Goal: Task Accomplishment & Management: Manage account settings

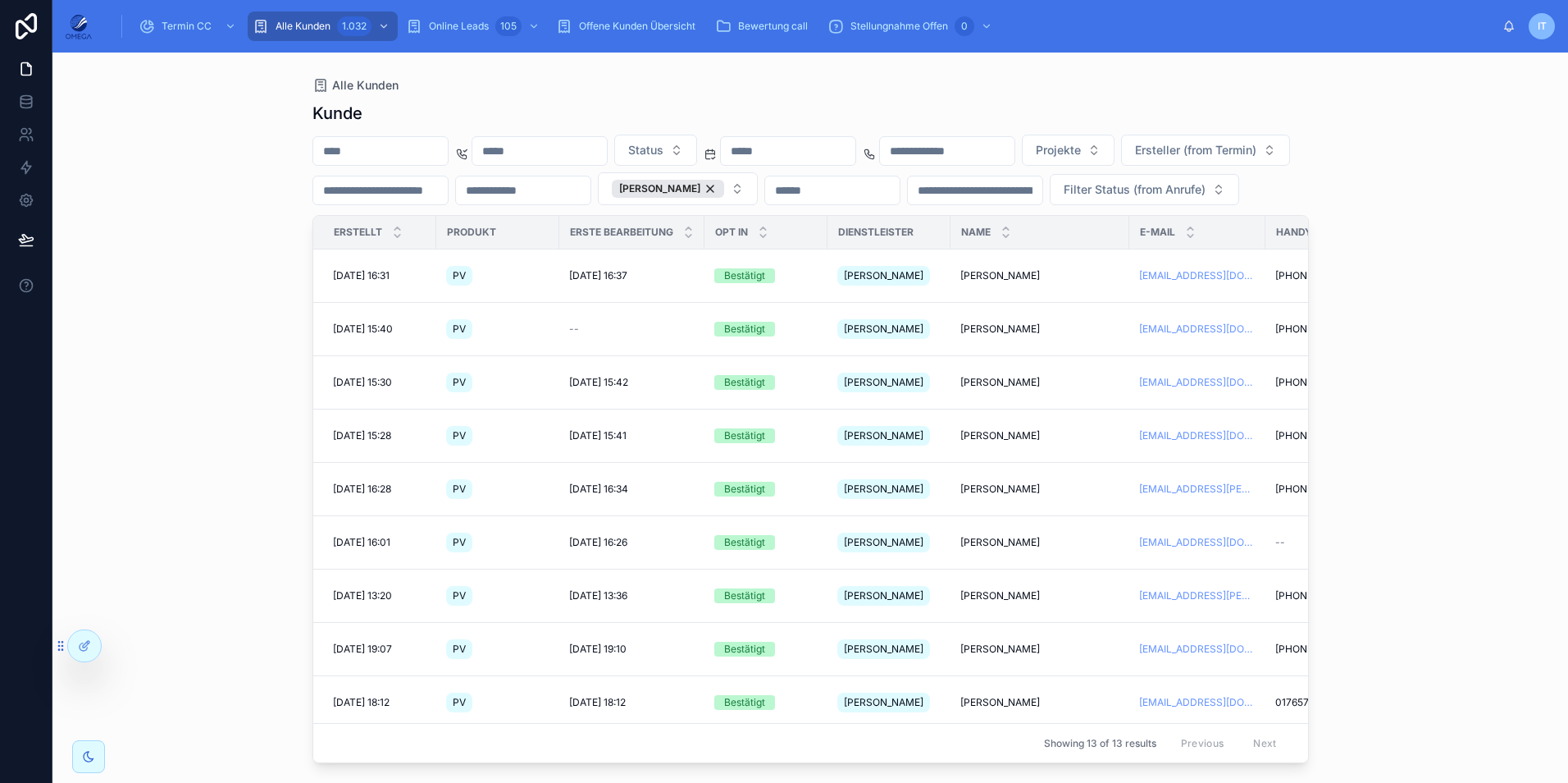
scroll to position [106, 407]
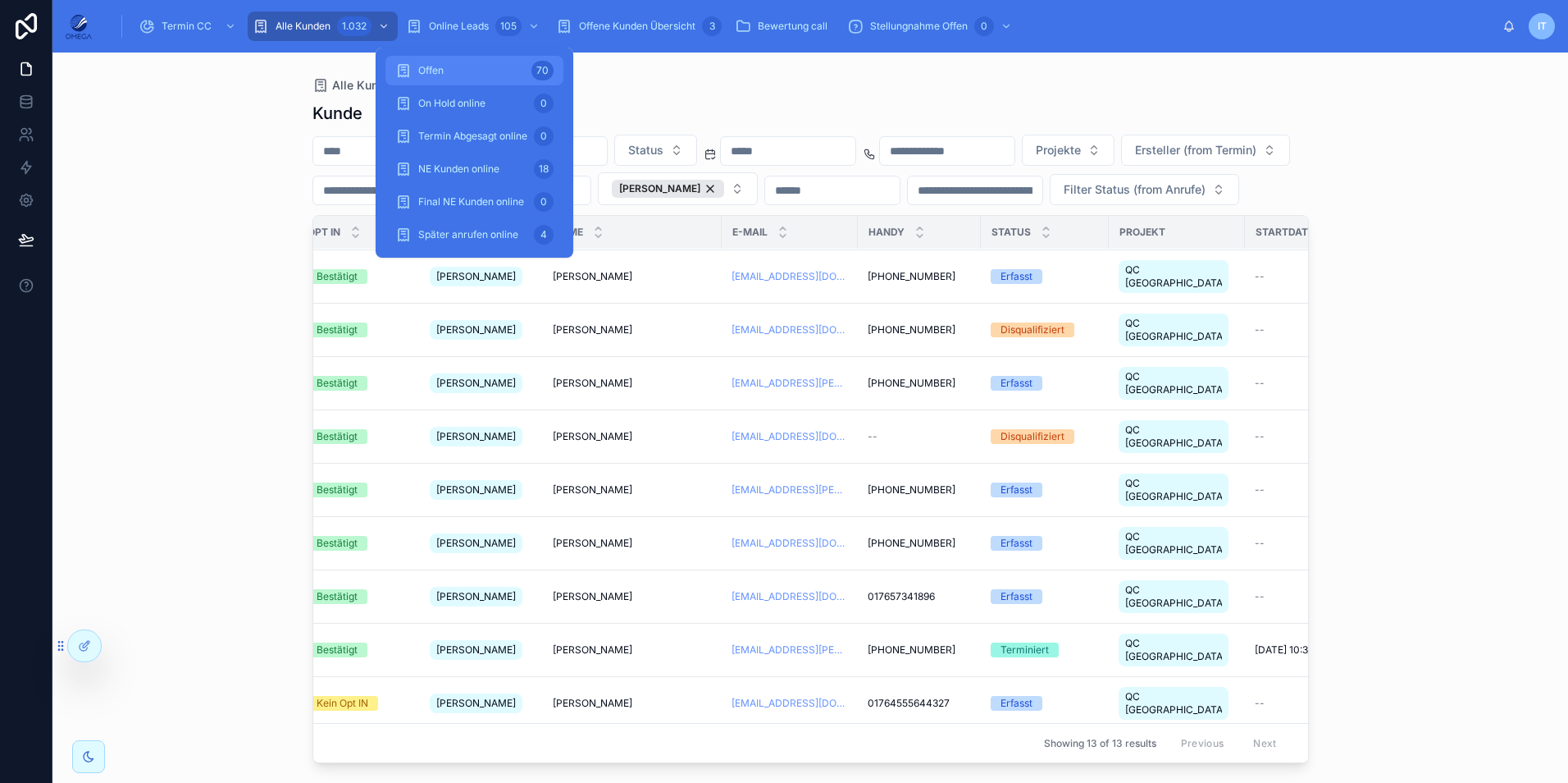
click at [484, 72] on div "Offen 70" at bounding box center [474, 71] width 159 height 26
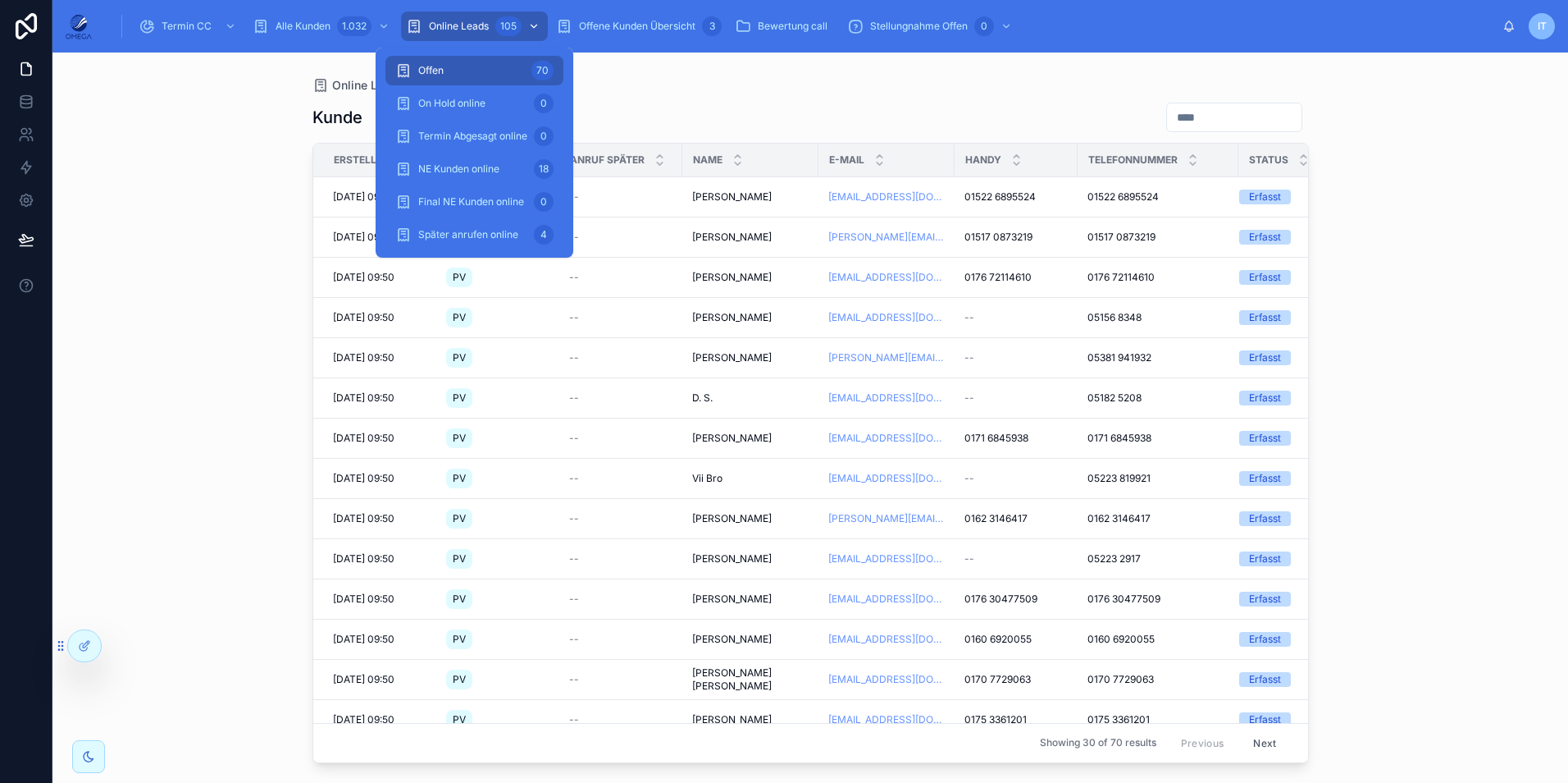
click at [496, 17] on div "105" at bounding box center [519, 26] width 48 height 26
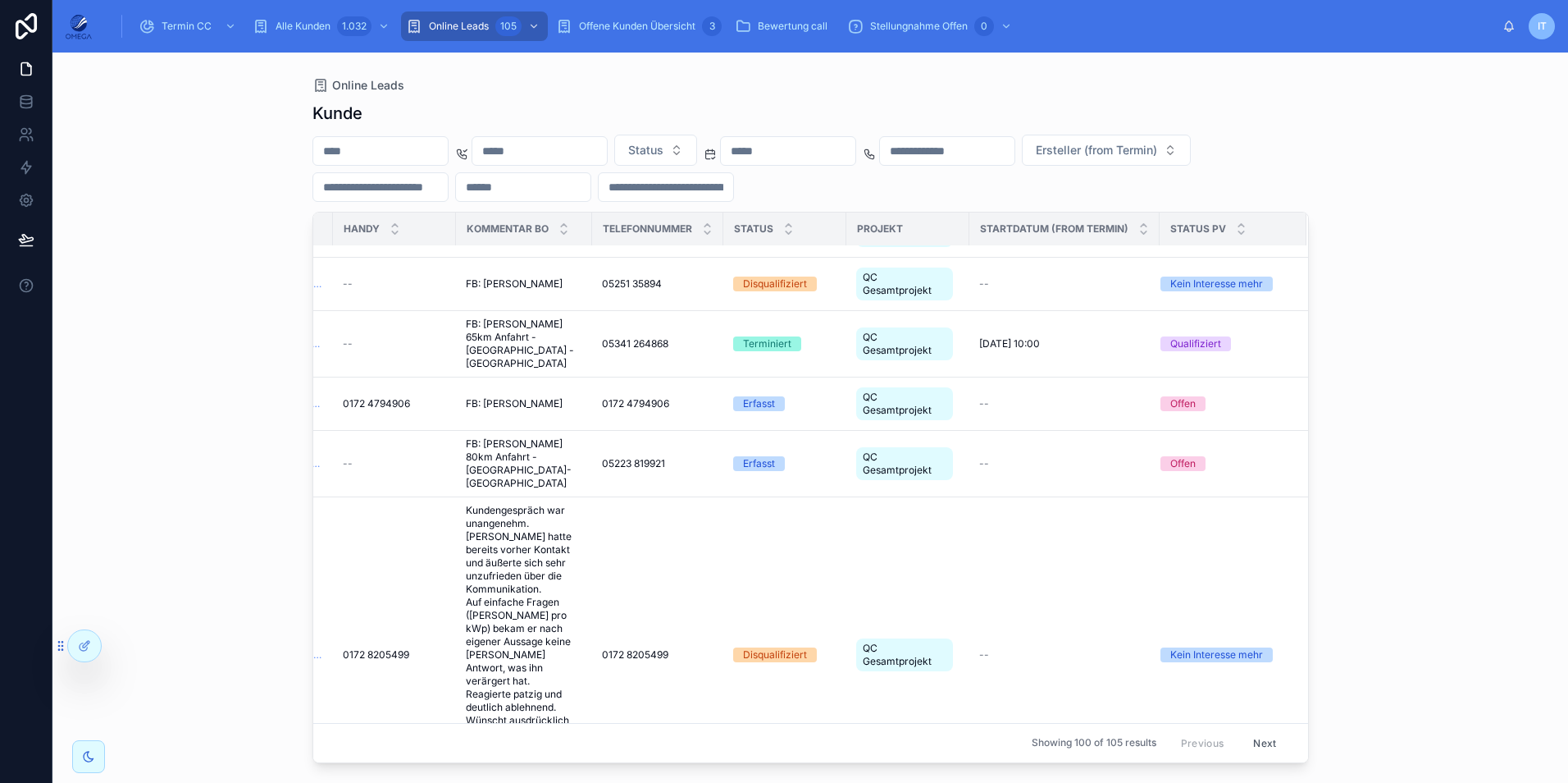
scroll to position [1848, 644]
click at [664, 152] on span "Status" at bounding box center [645, 150] width 35 height 16
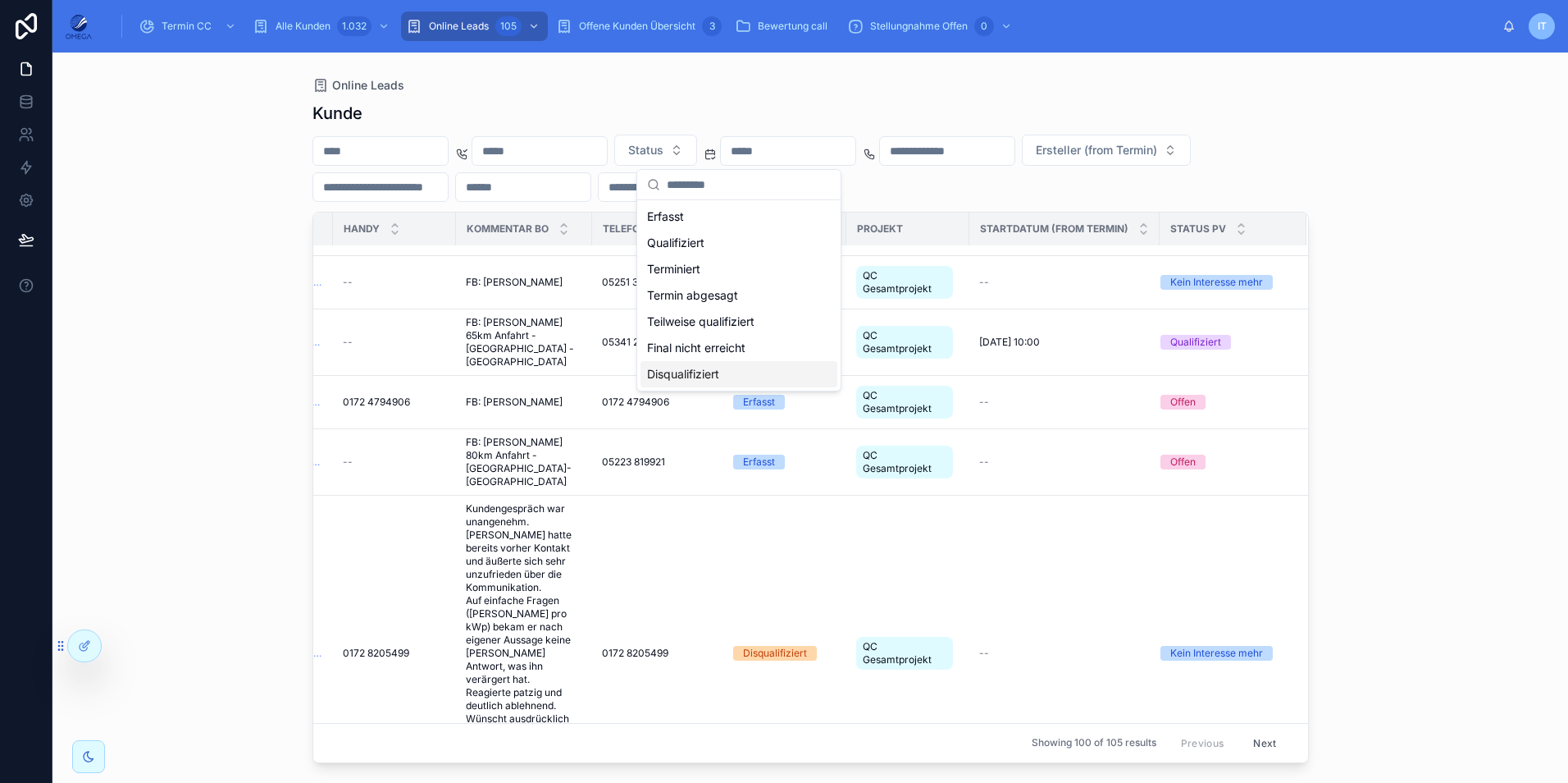
click at [750, 369] on div "Disqualifiziert" at bounding box center [739, 375] width 197 height 26
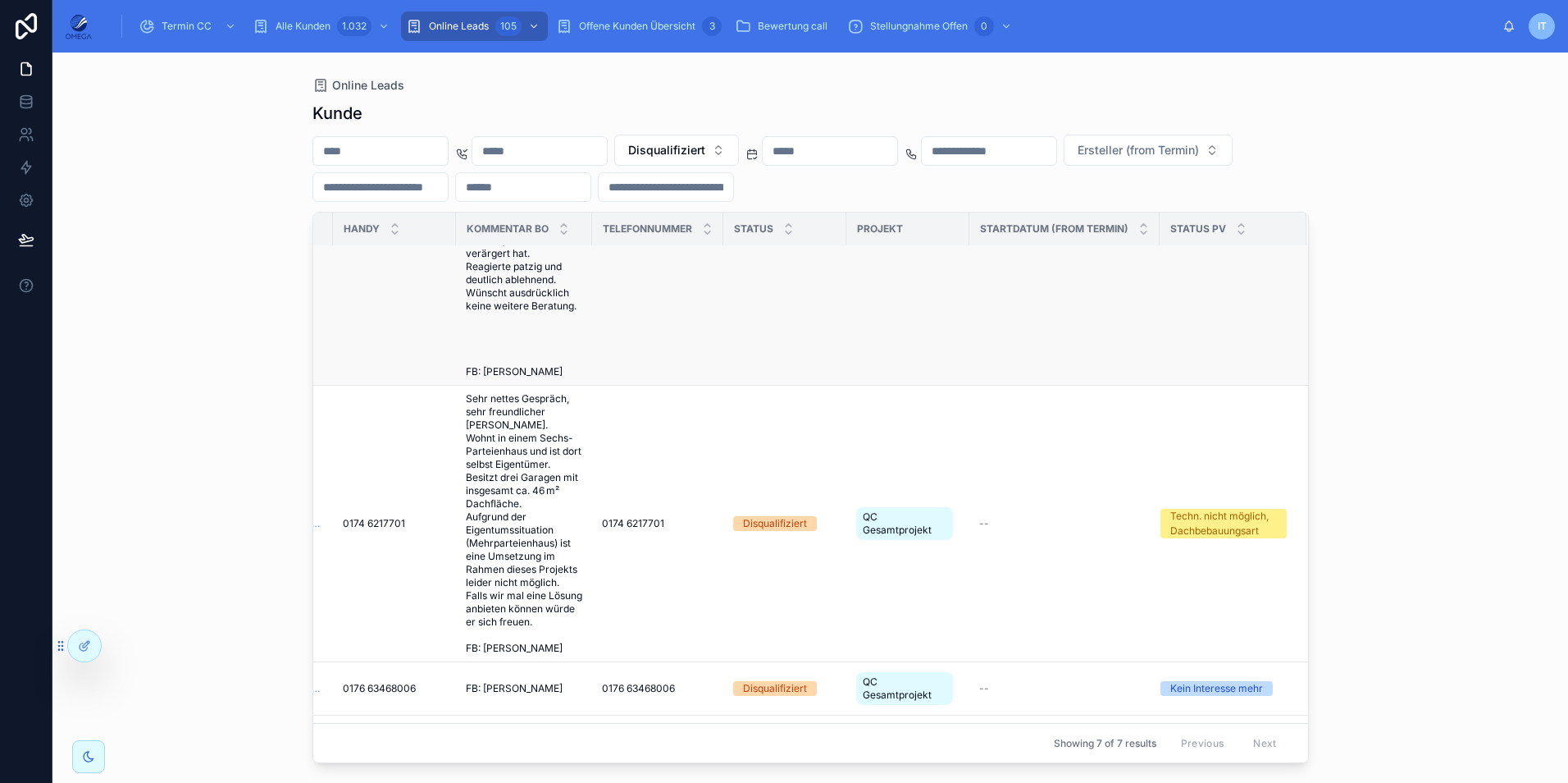
scroll to position [592, 651]
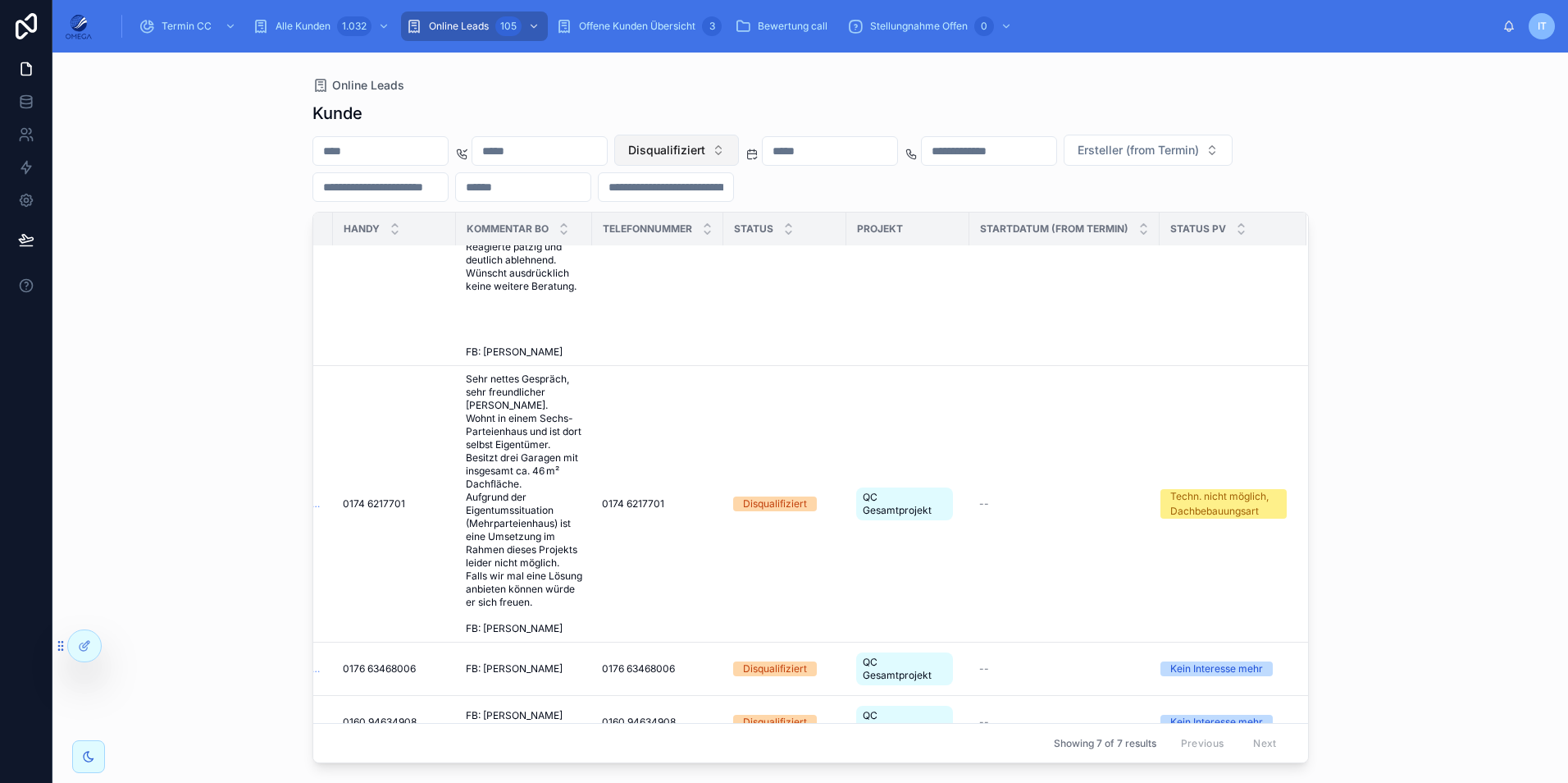
click at [706, 150] on span "Disqualifiziert" at bounding box center [666, 150] width 77 height 16
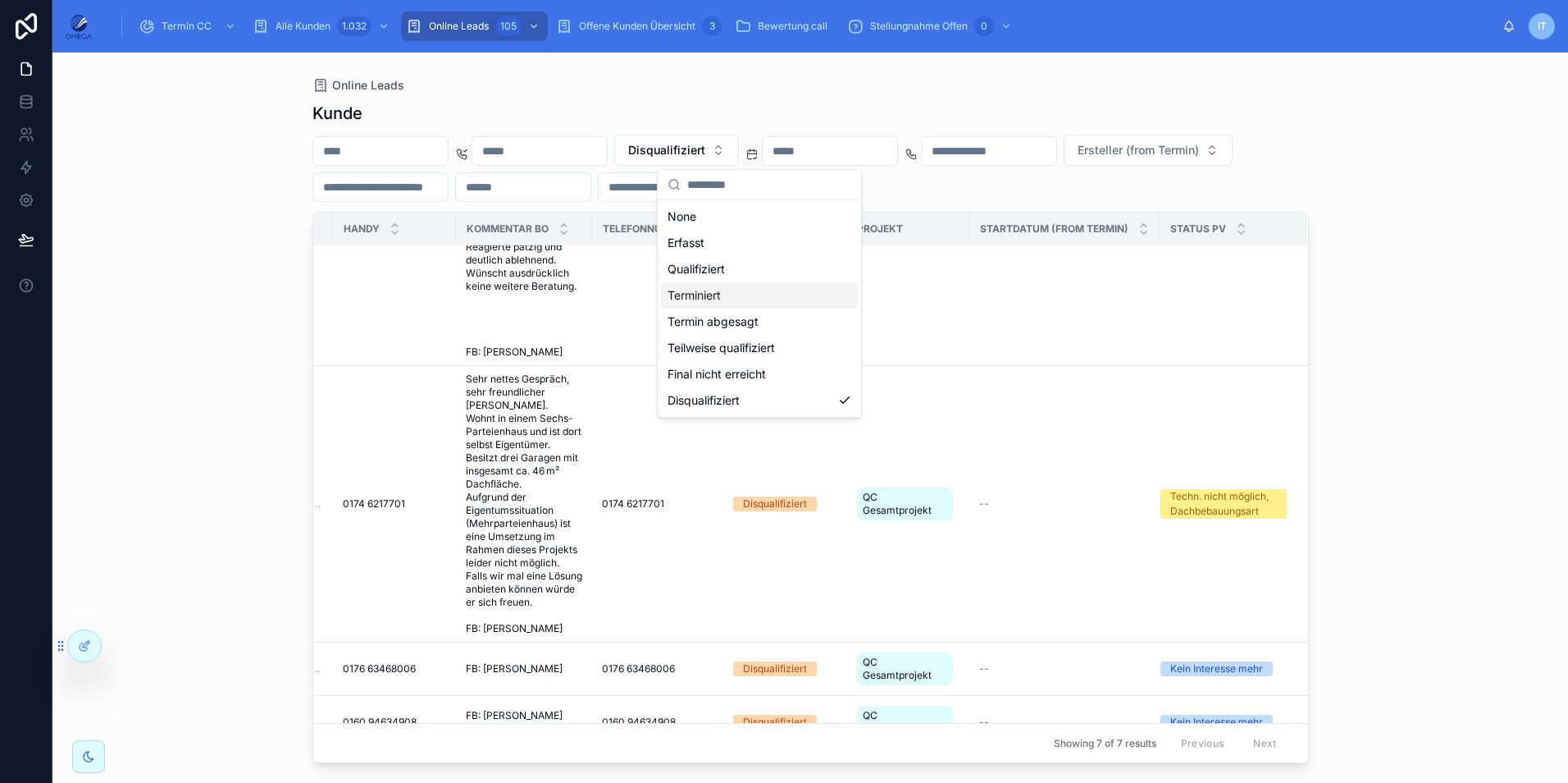
click at [740, 291] on div "Terminiert" at bounding box center [759, 296] width 197 height 26
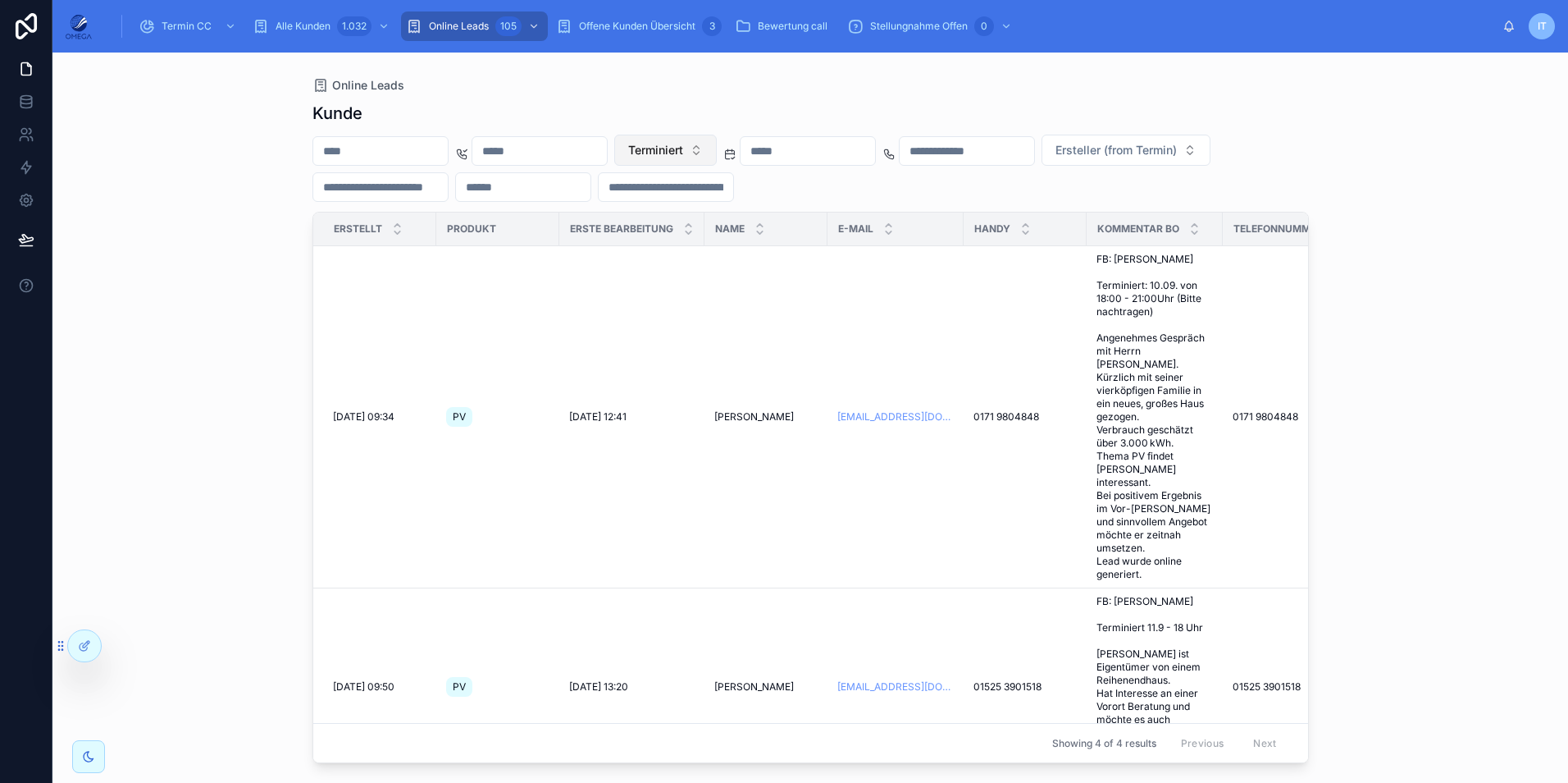
click at [683, 156] on span "Terminiert" at bounding box center [655, 150] width 55 height 16
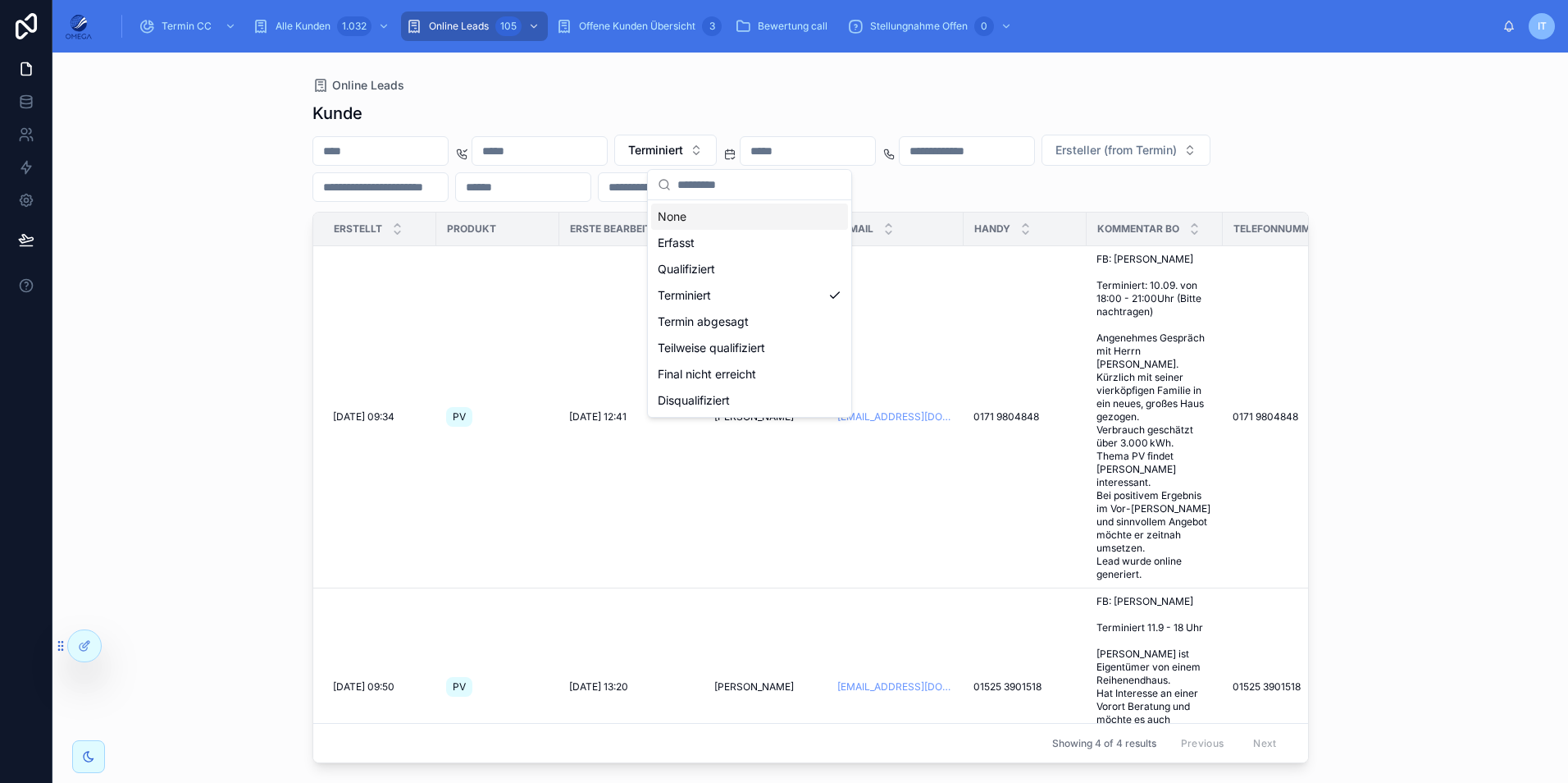
click at [731, 221] on div "None" at bounding box center [749, 217] width 197 height 26
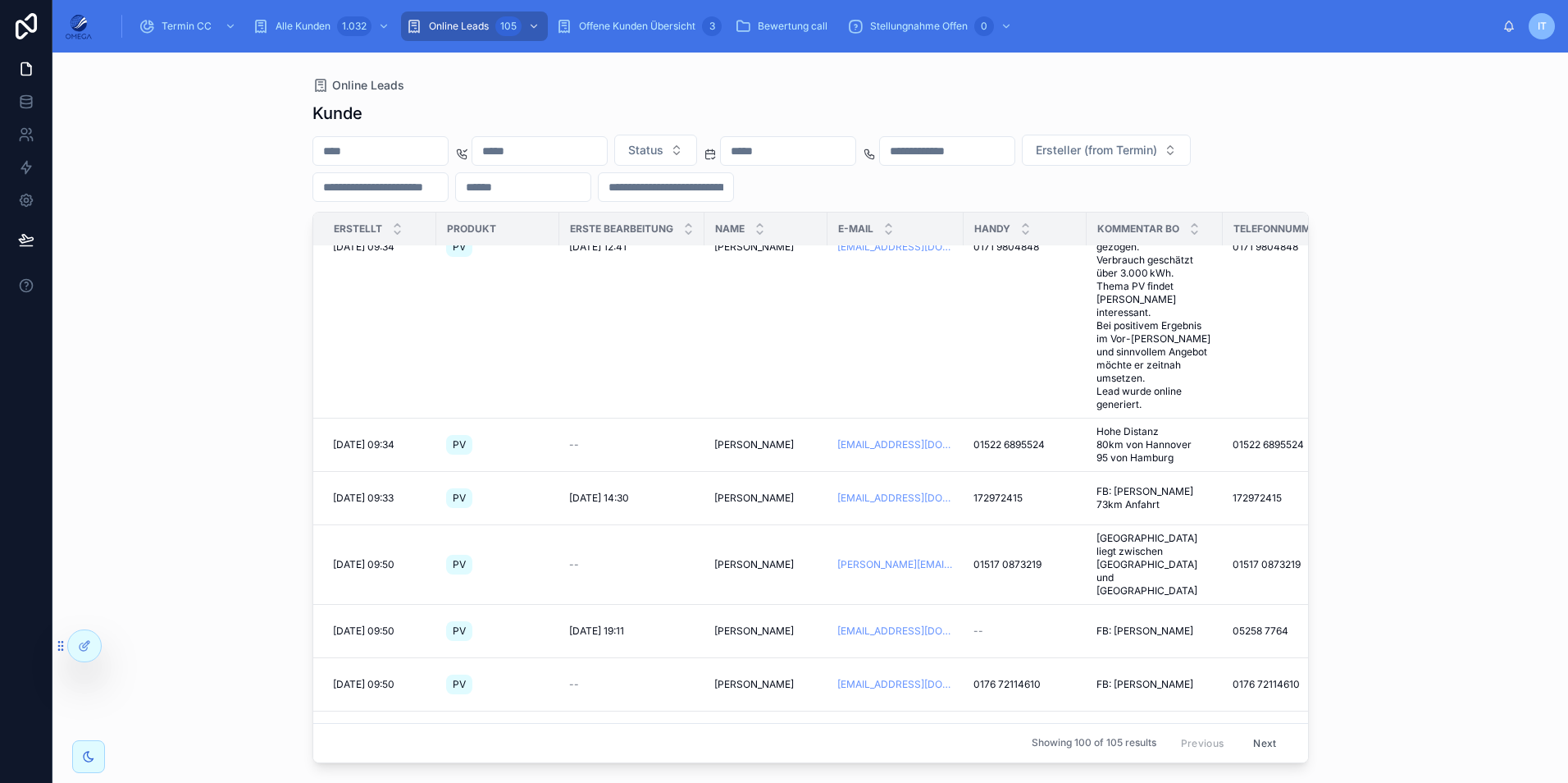
scroll to position [821, 0]
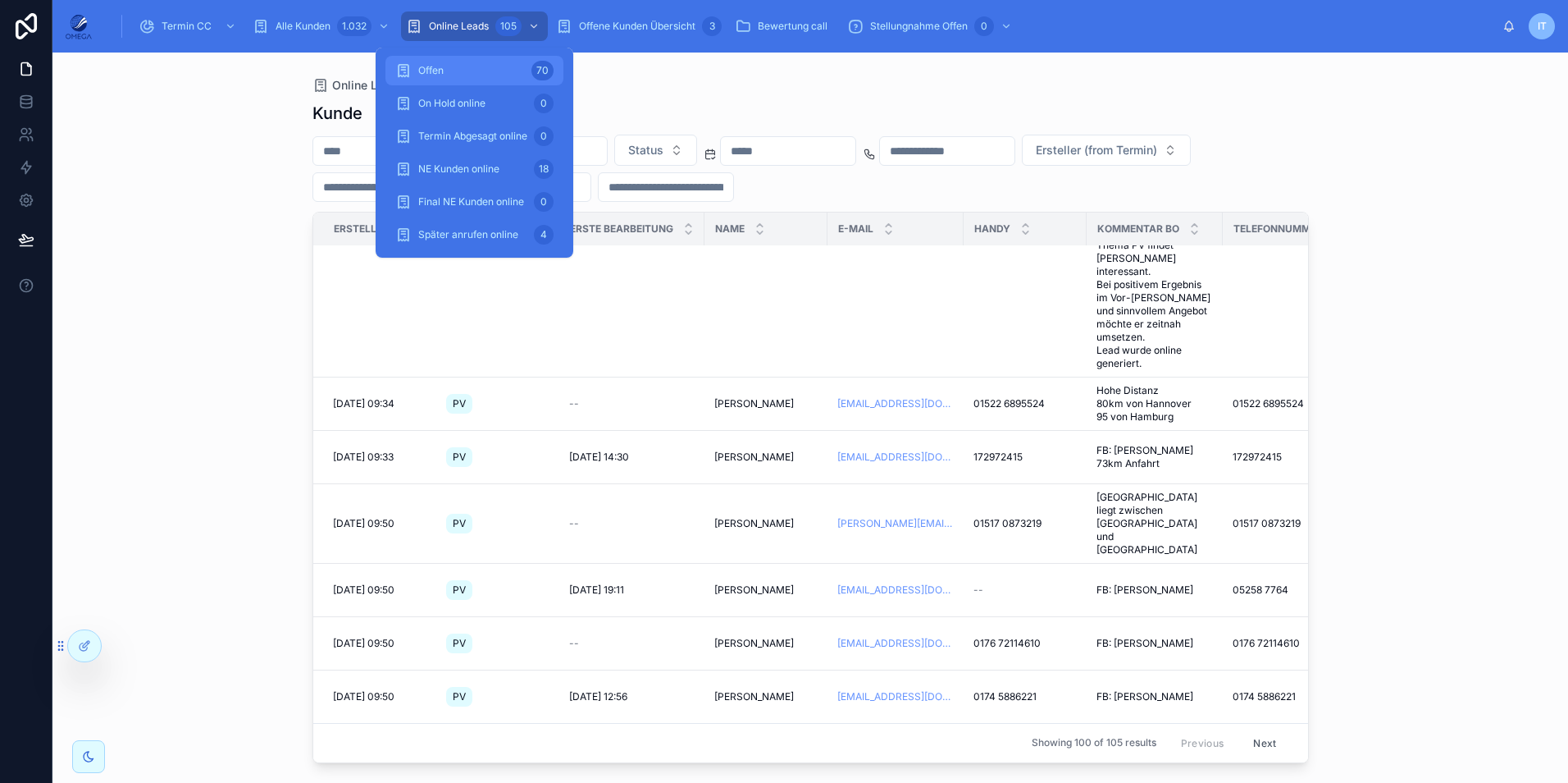
click at [502, 67] on div "Offen 70" at bounding box center [474, 71] width 159 height 26
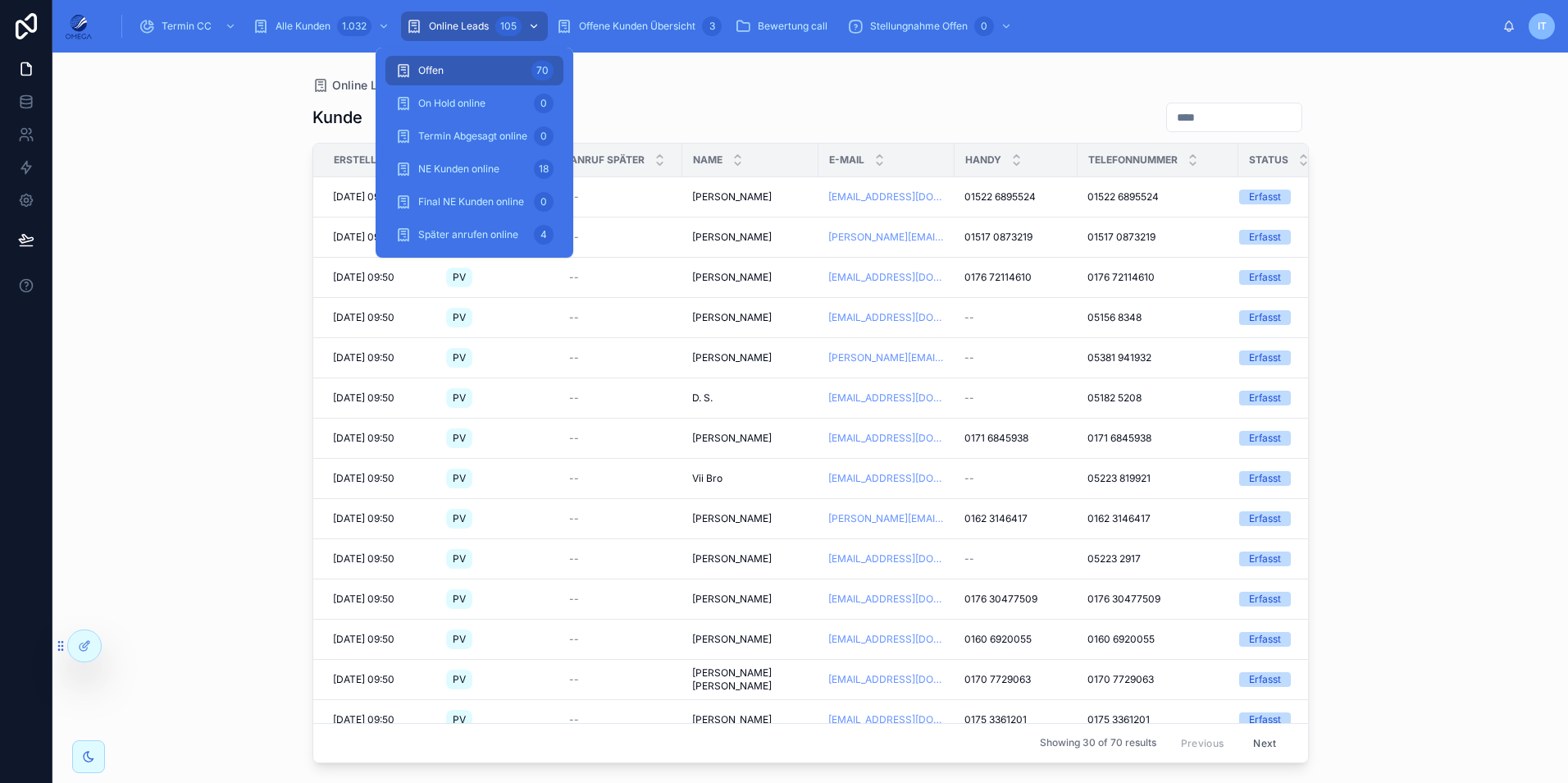
click at [498, 27] on div "105" at bounding box center [508, 26] width 26 height 20
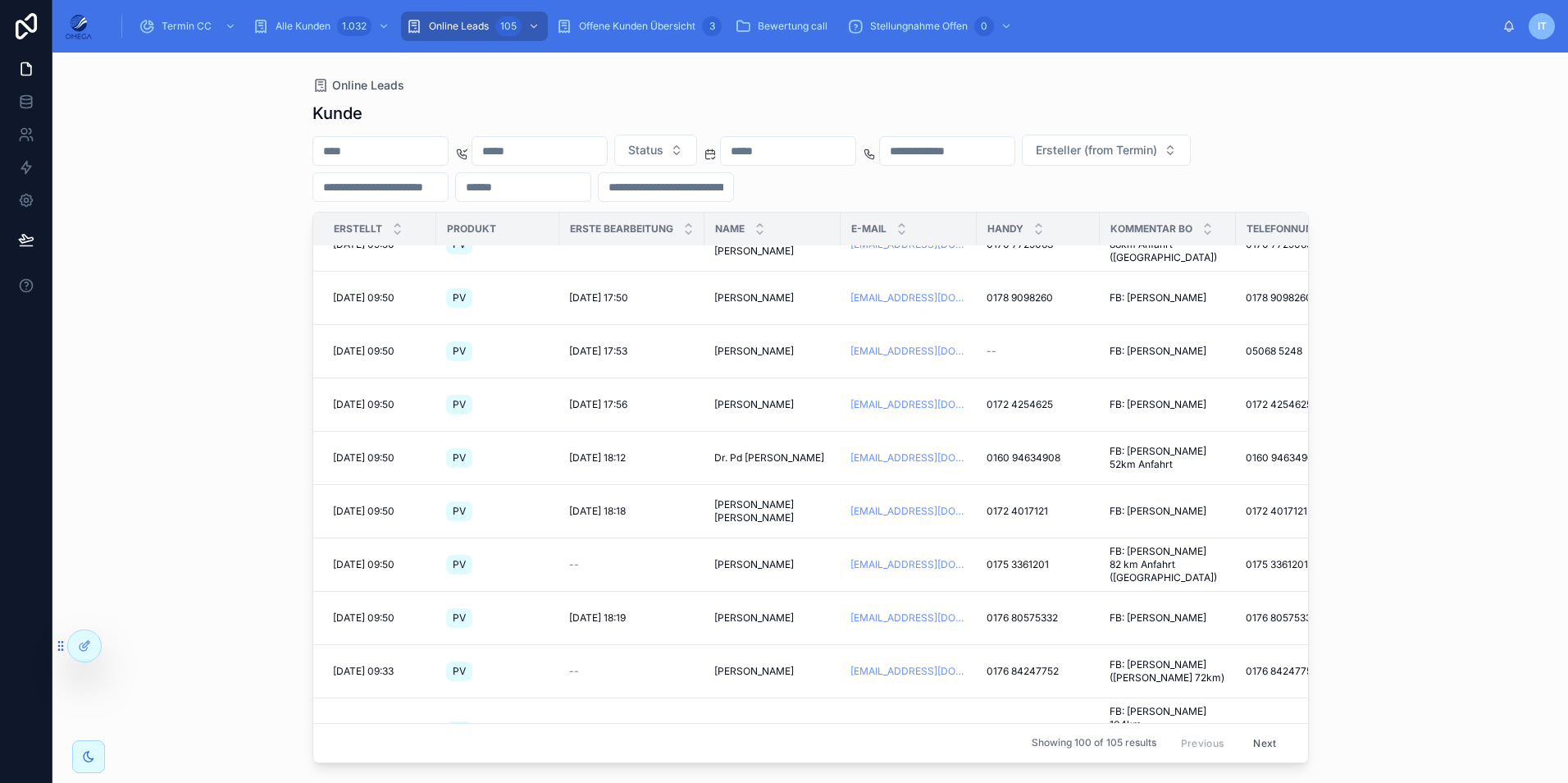
scroll to position [4513, 0]
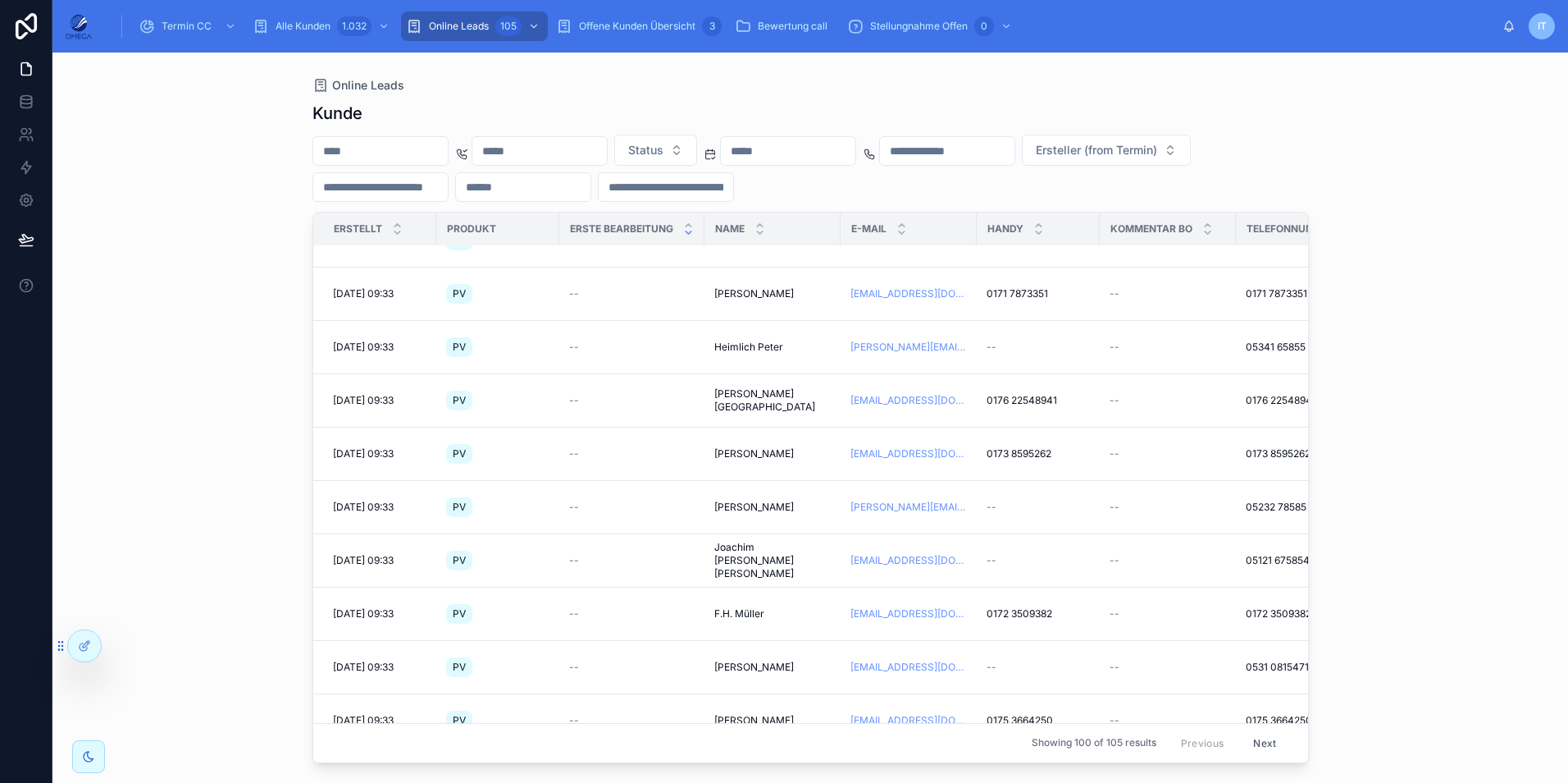
click at [690, 236] on icon at bounding box center [688, 233] width 11 height 11
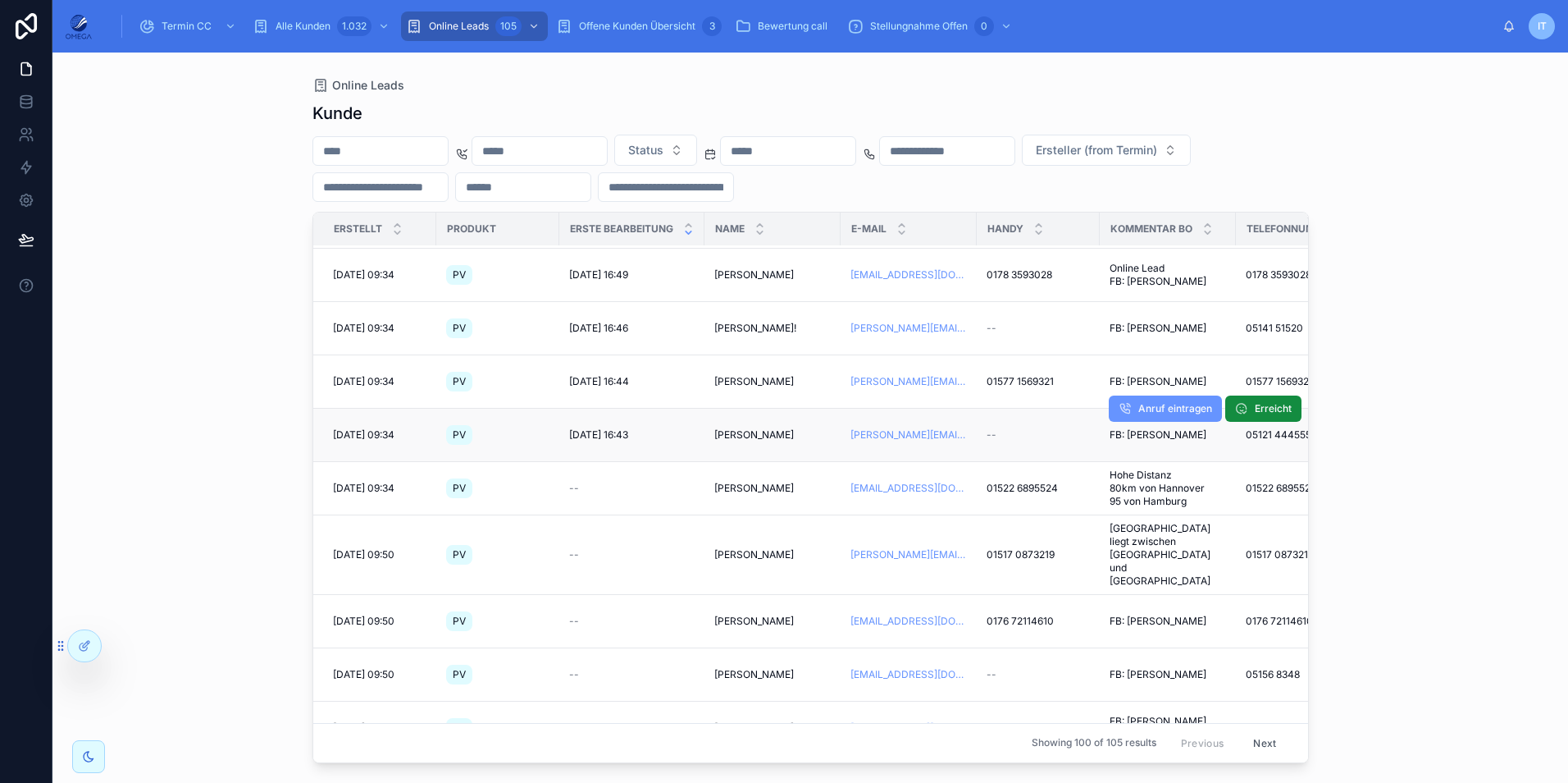
scroll to position [3365, 0]
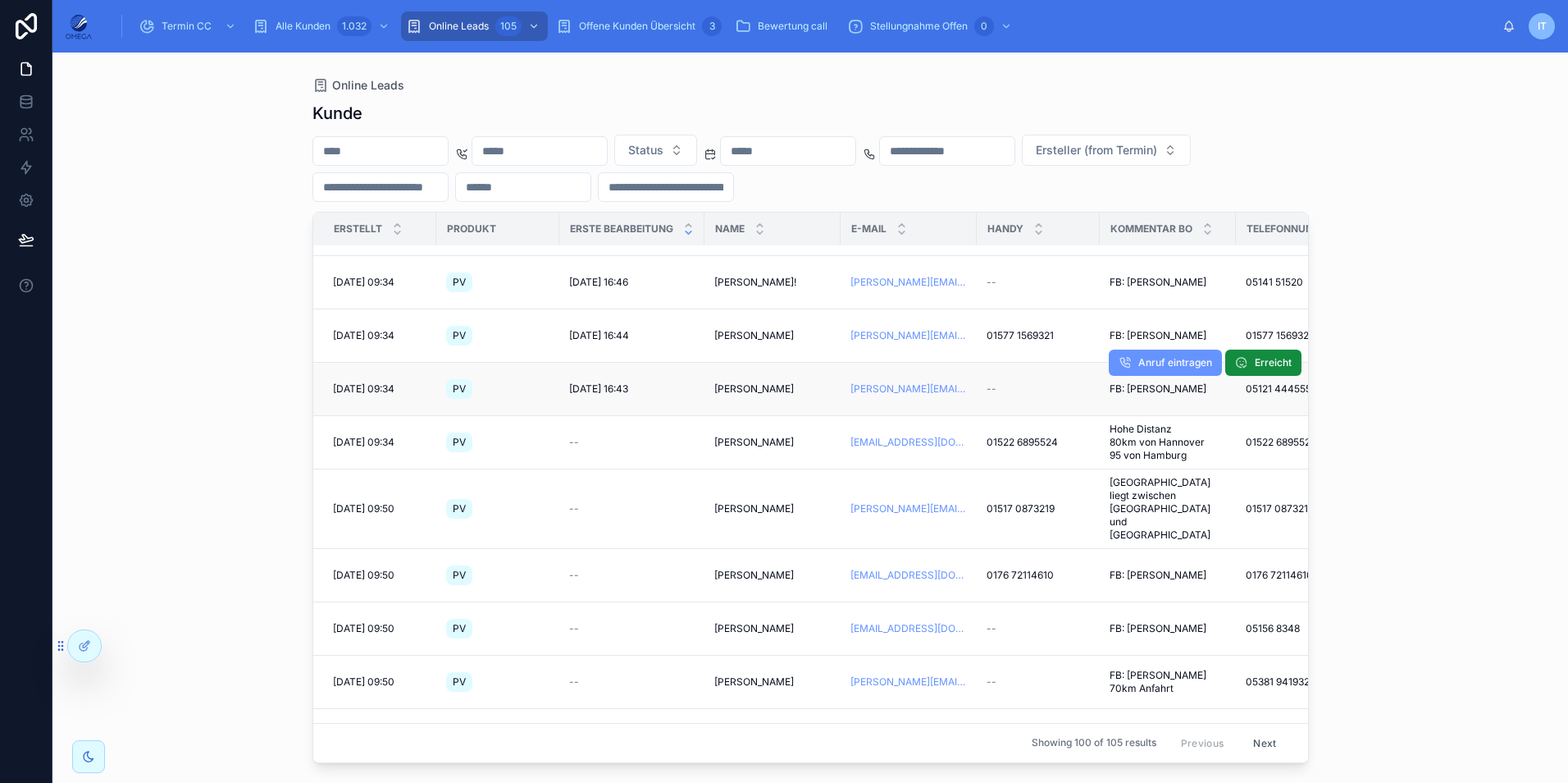
click at [503, 376] on div "PV" at bounding box center [498, 389] width 104 height 26
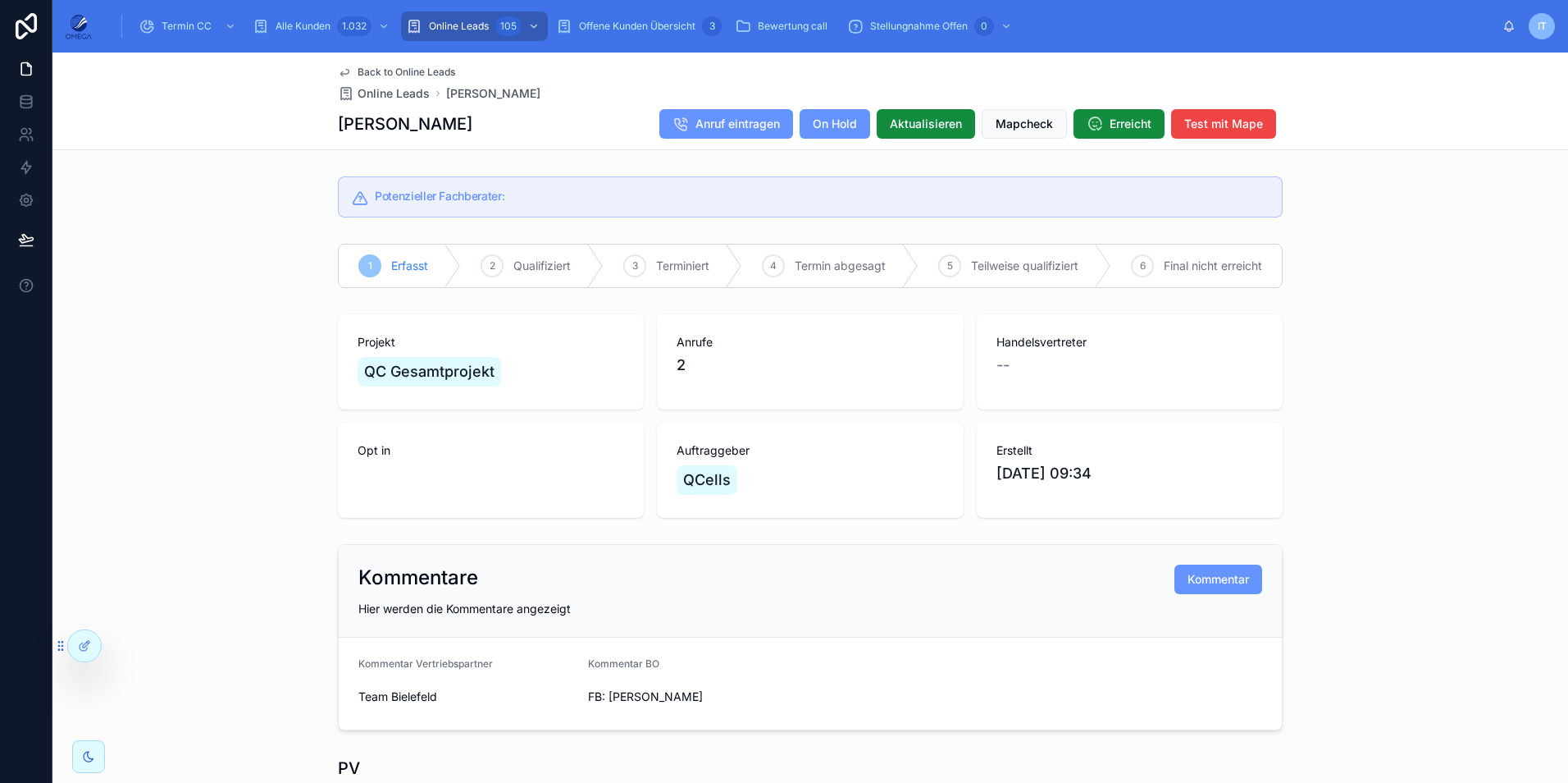
click at [430, 72] on span "Back to Online Leads" at bounding box center [406, 72] width 98 height 13
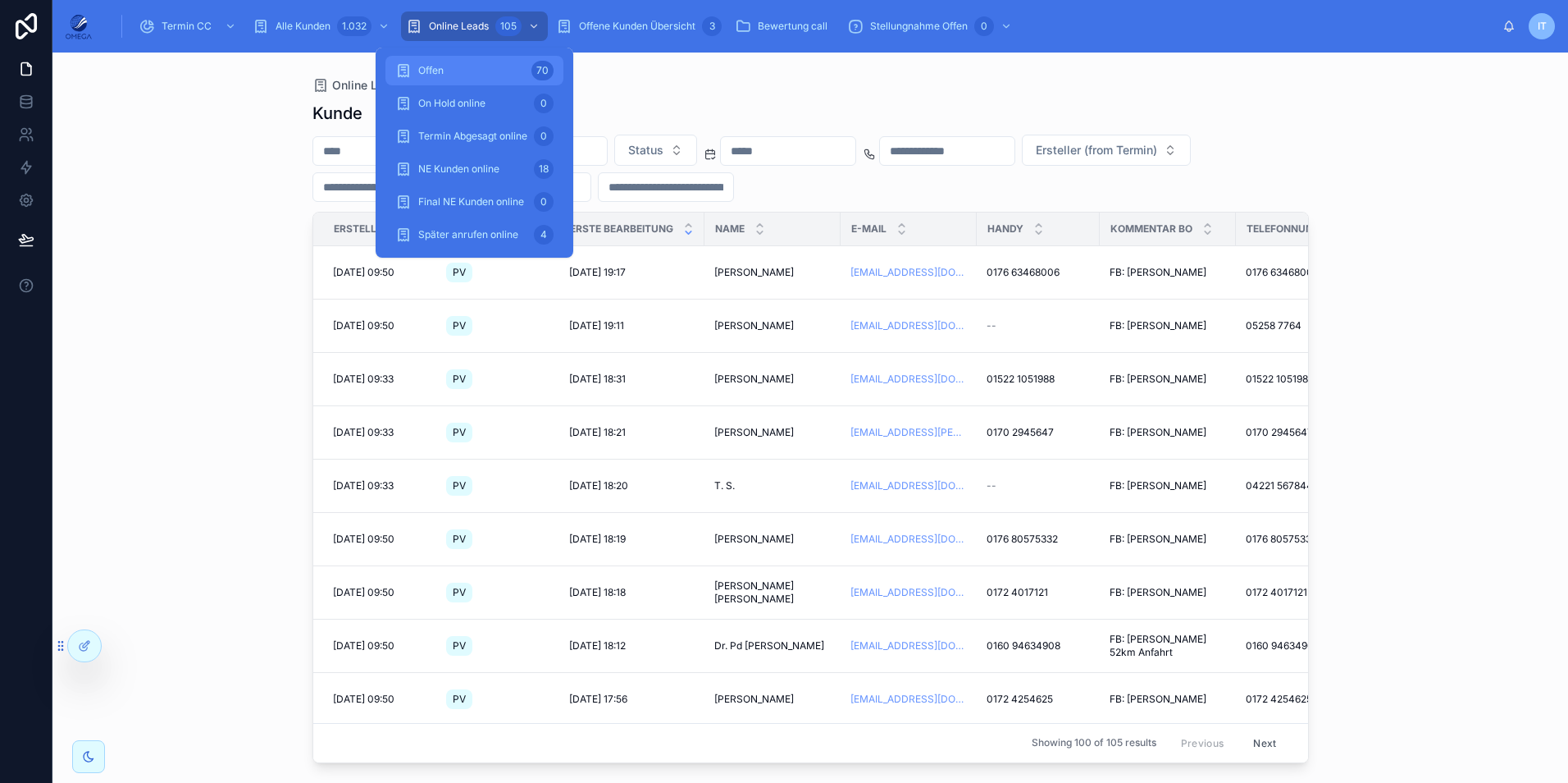
click at [467, 65] on div "Offen 70" at bounding box center [474, 71] width 159 height 26
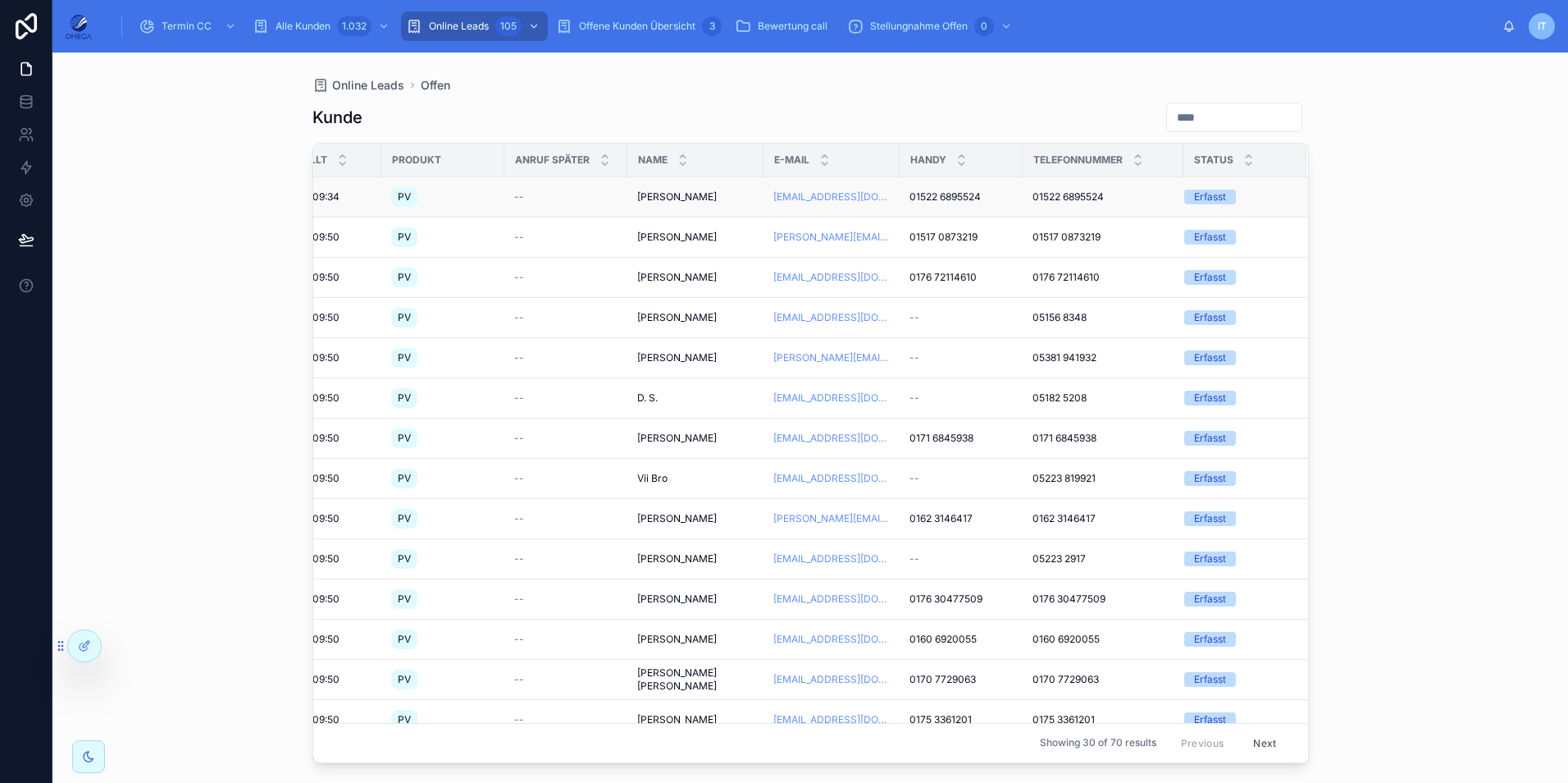
scroll to position [0, 63]
click at [87, 648] on icon at bounding box center [83, 646] width 7 height 7
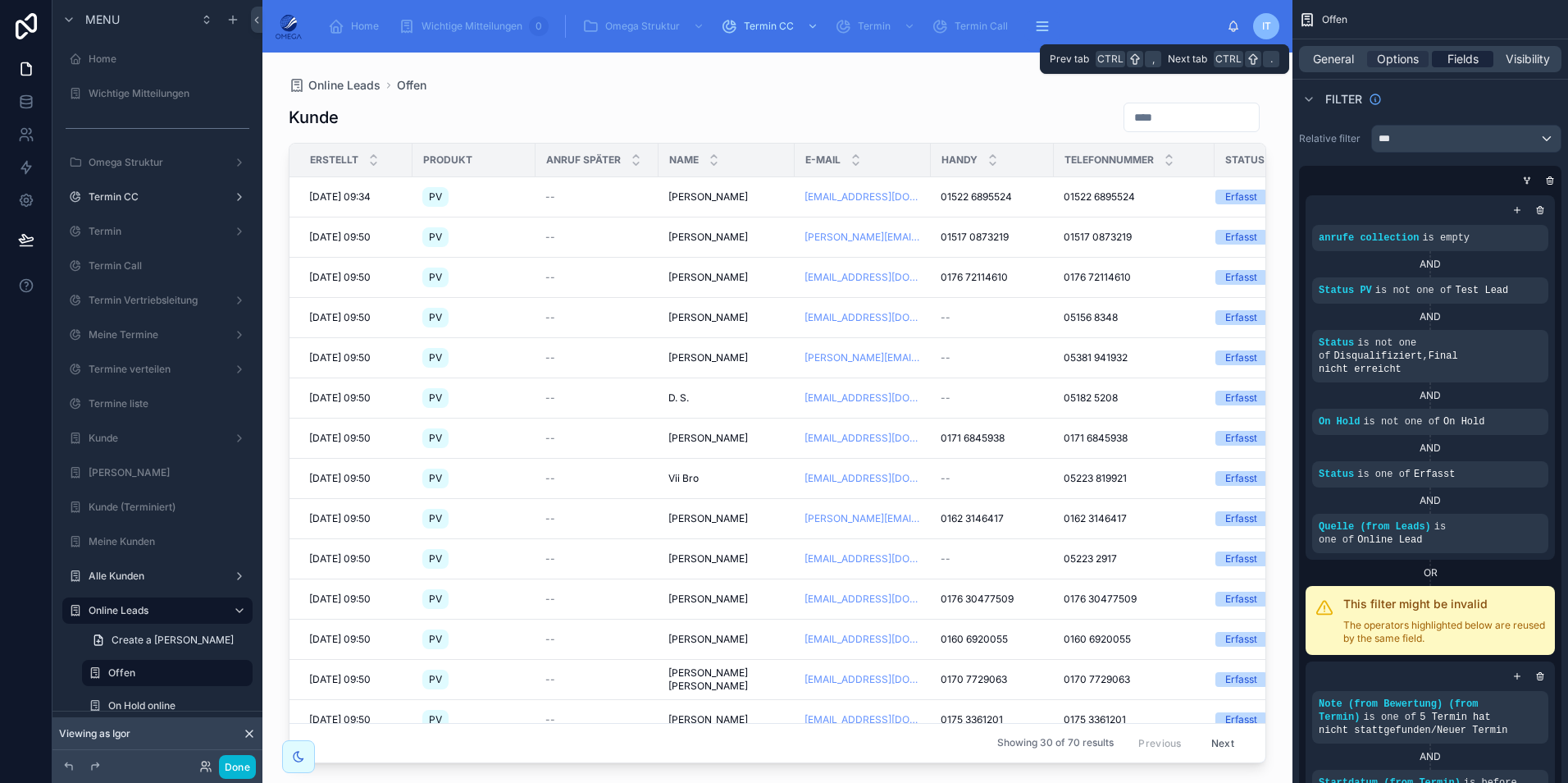
click at [1459, 58] on span "Fields" at bounding box center [1462, 59] width 31 height 16
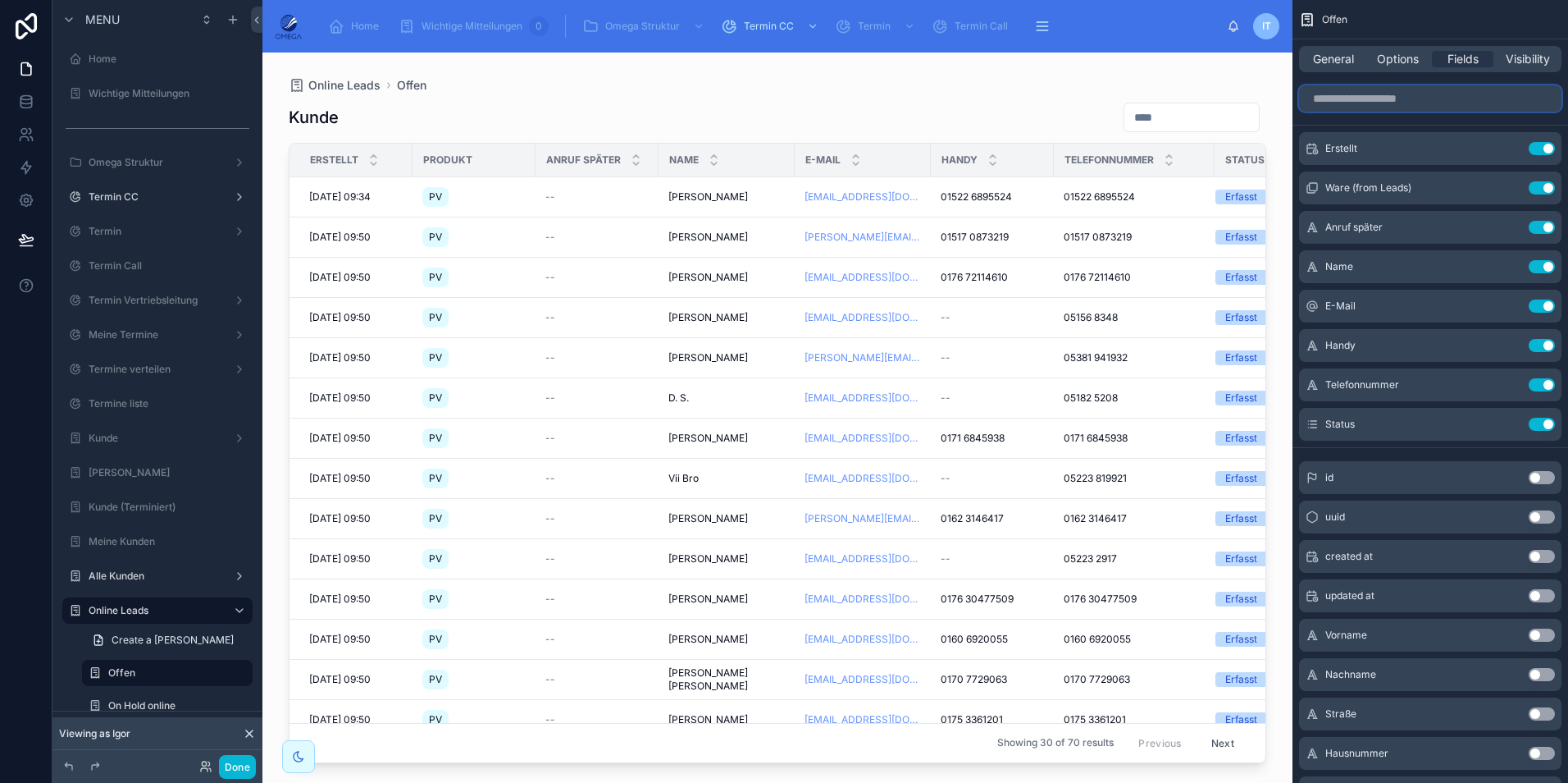
click at [1389, 110] on input "scrollable content" at bounding box center [1429, 98] width 262 height 26
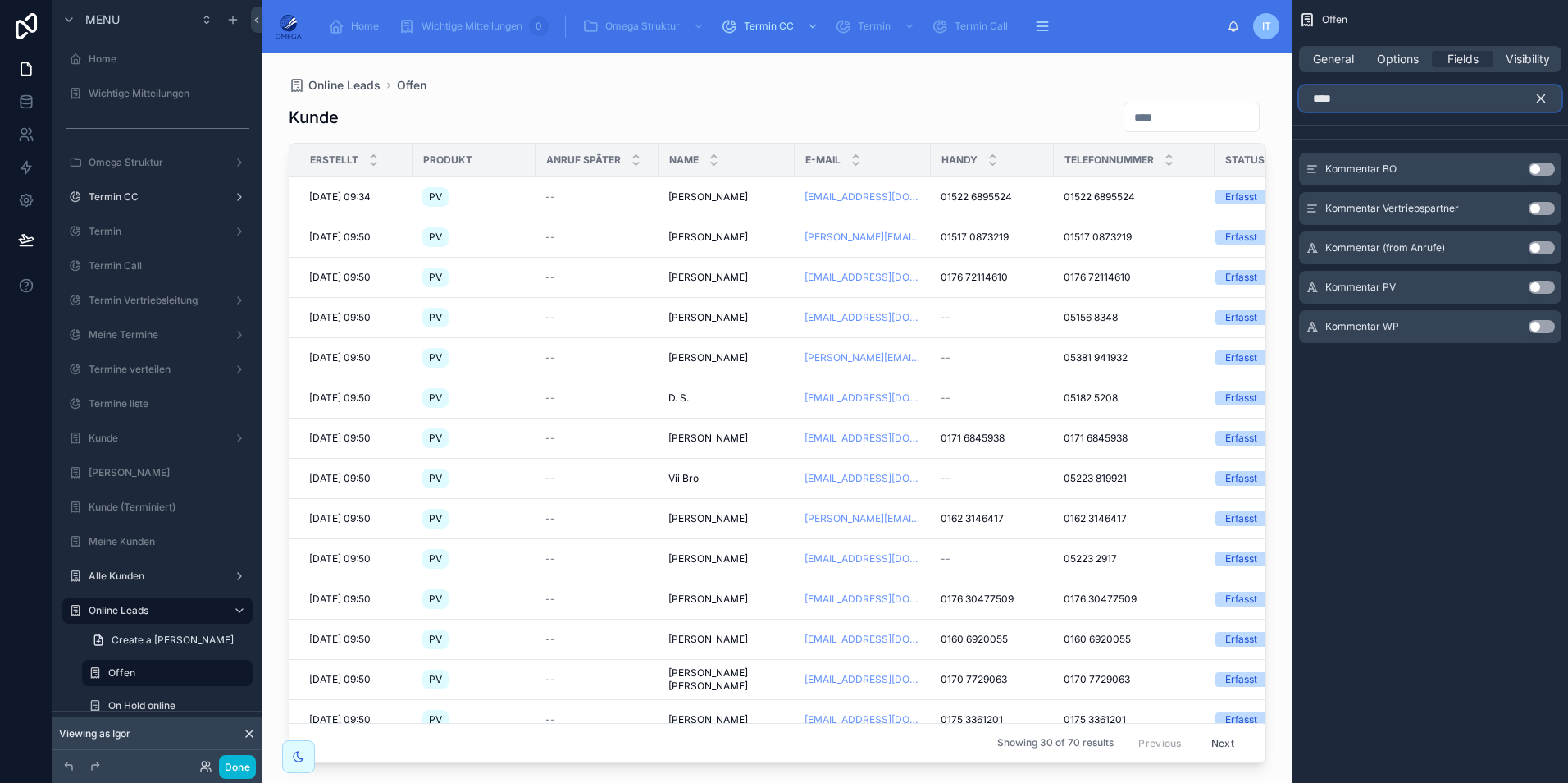
type input "****"
click at [1541, 164] on button "Use setting" at bounding box center [1542, 169] width 26 height 13
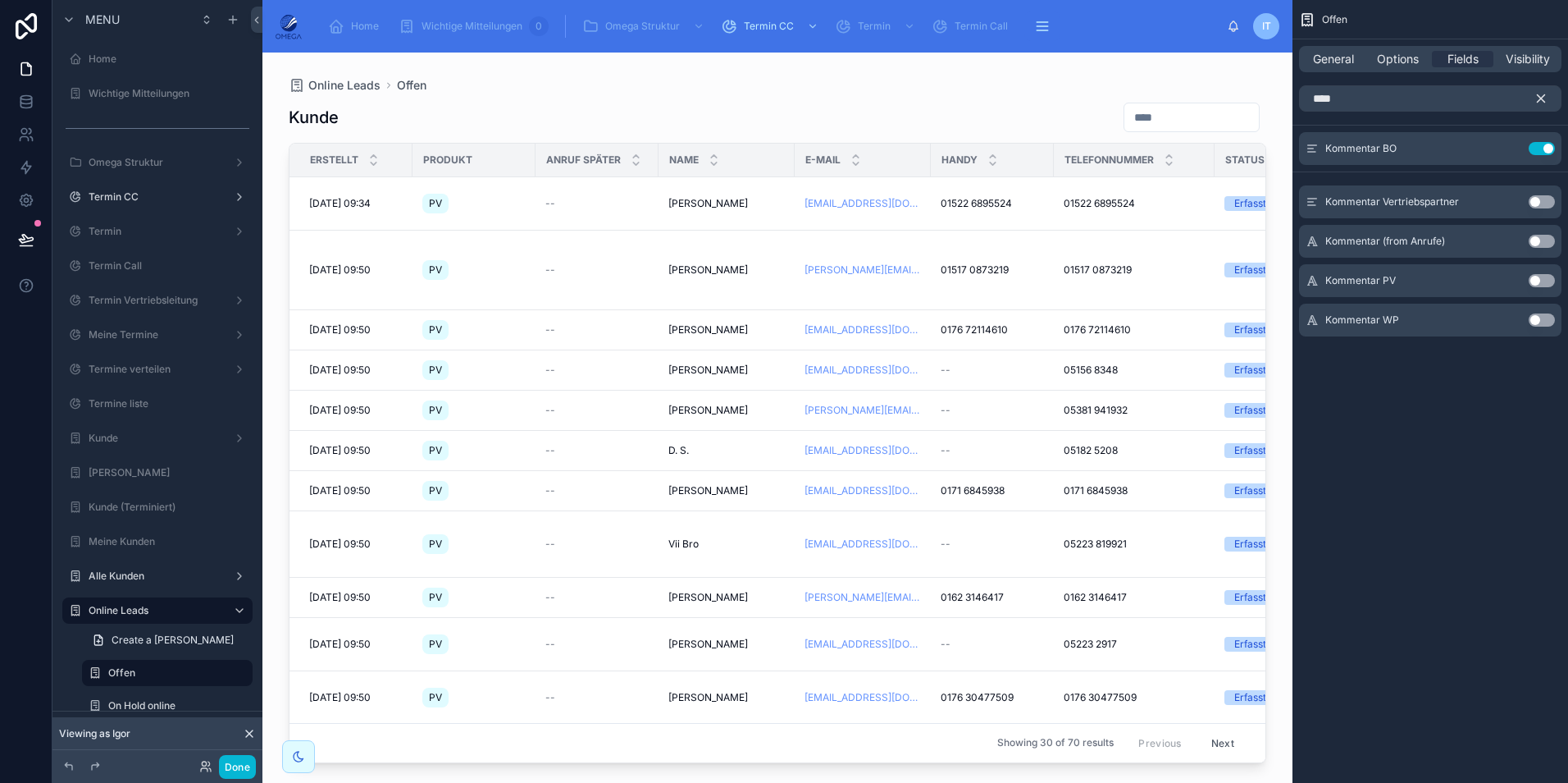
click at [1543, 101] on icon "scrollable content" at bounding box center [1541, 98] width 7 height 7
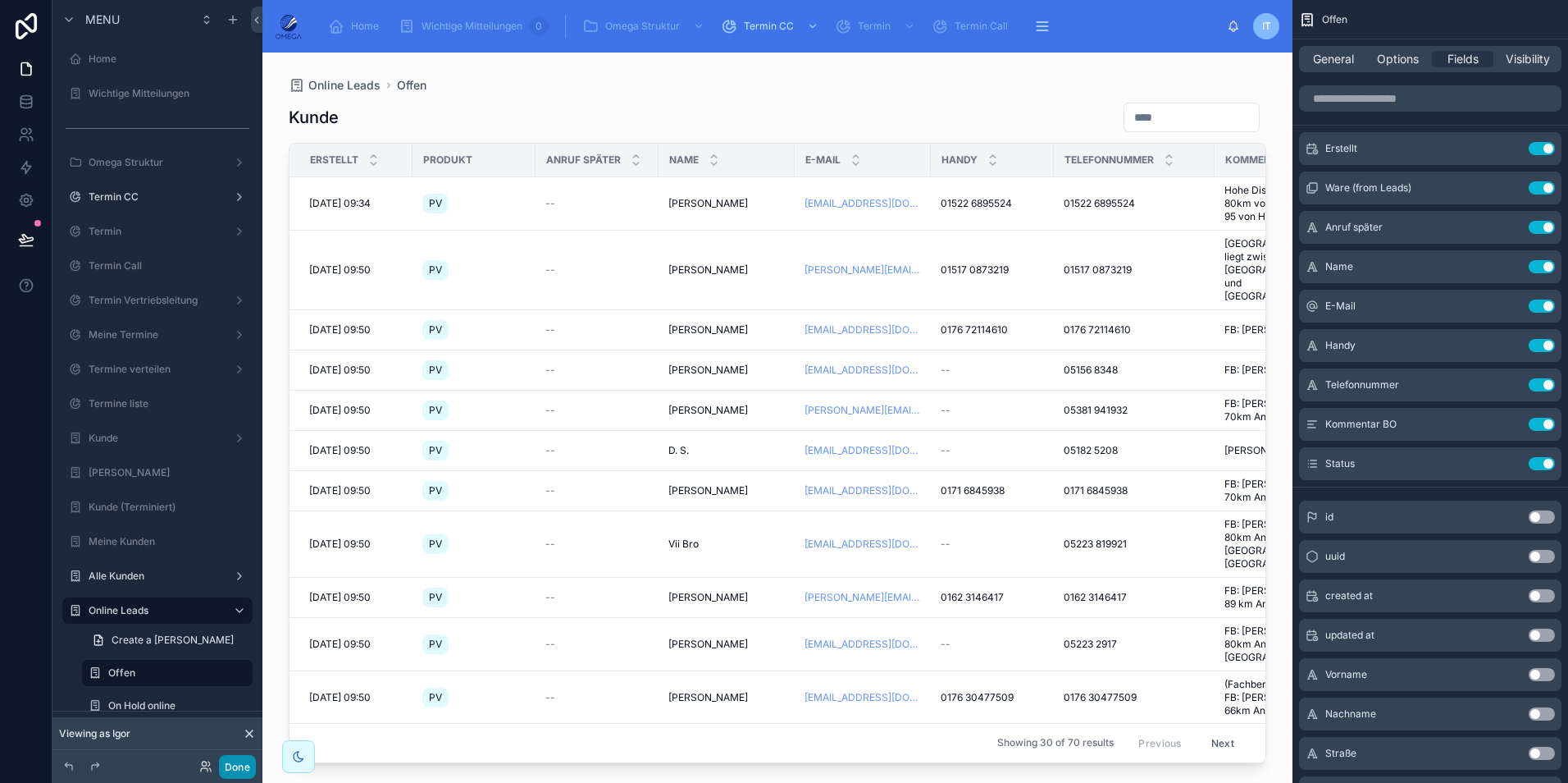
click at [233, 759] on button "Done" at bounding box center [237, 767] width 37 height 24
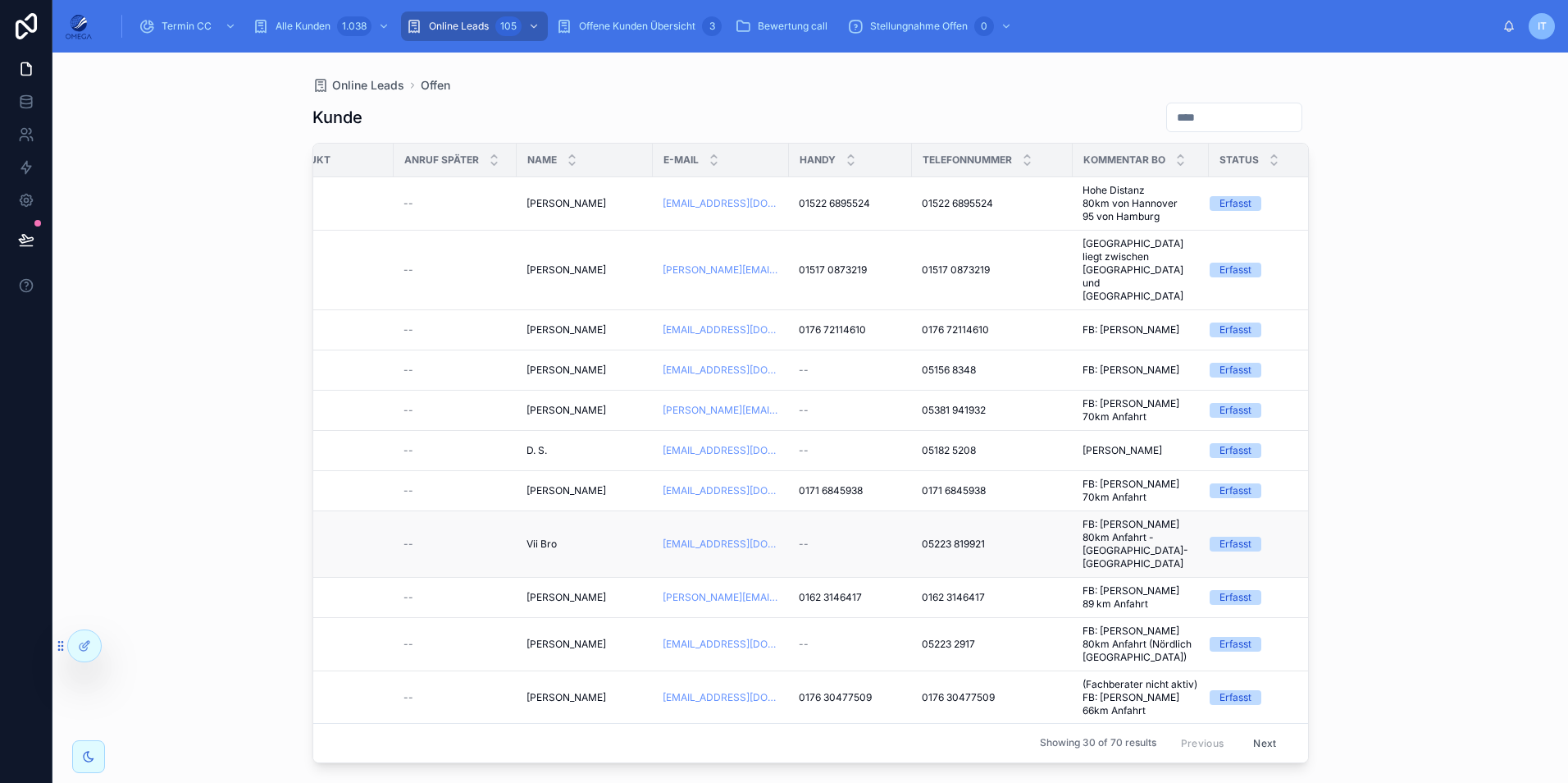
scroll to position [0, 0]
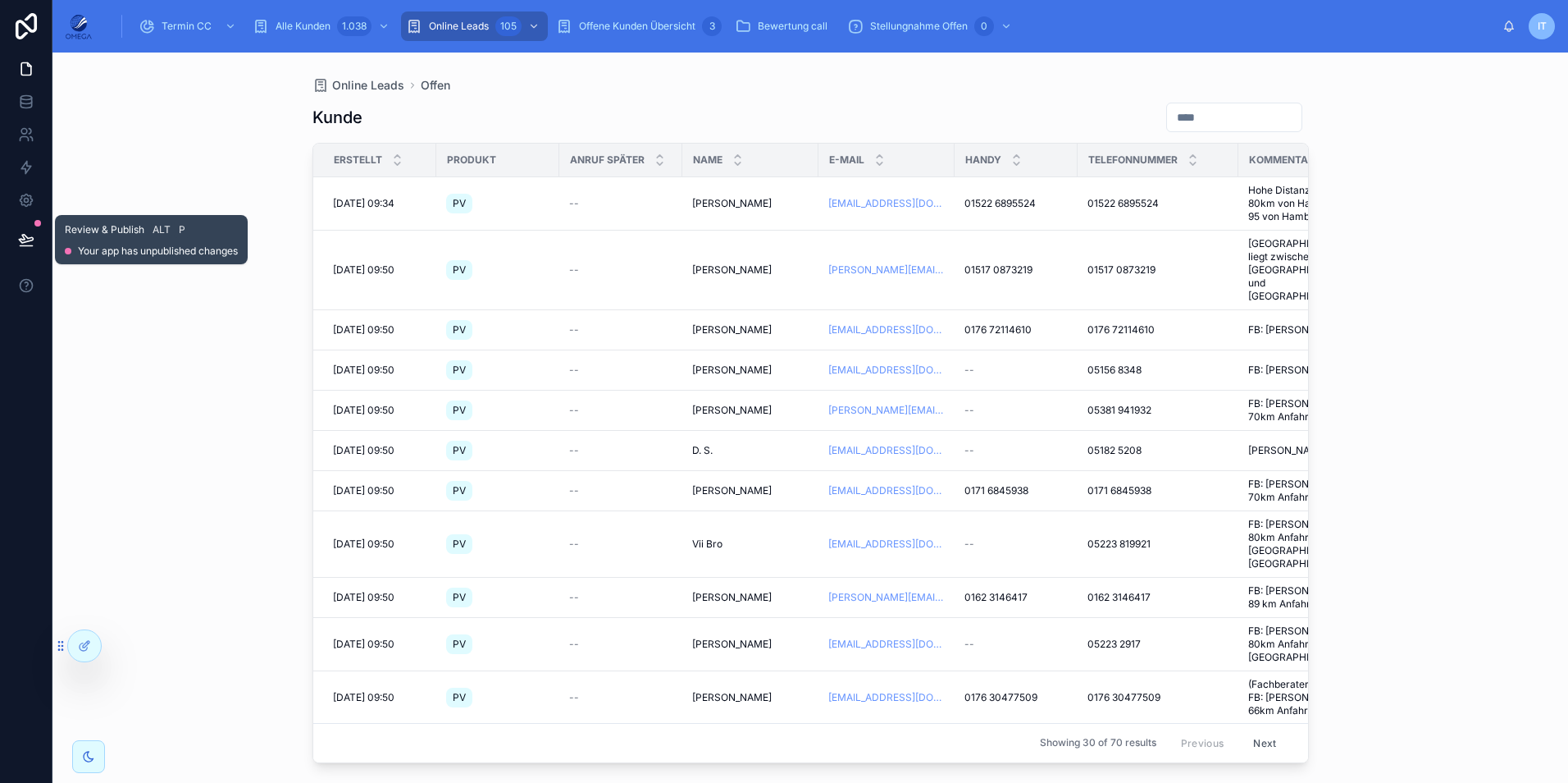
drag, startPoint x: 39, startPoint y: 247, endPoint x: 103, endPoint y: 278, distance: 71.1
click at [39, 247] on button at bounding box center [26, 240] width 36 height 46
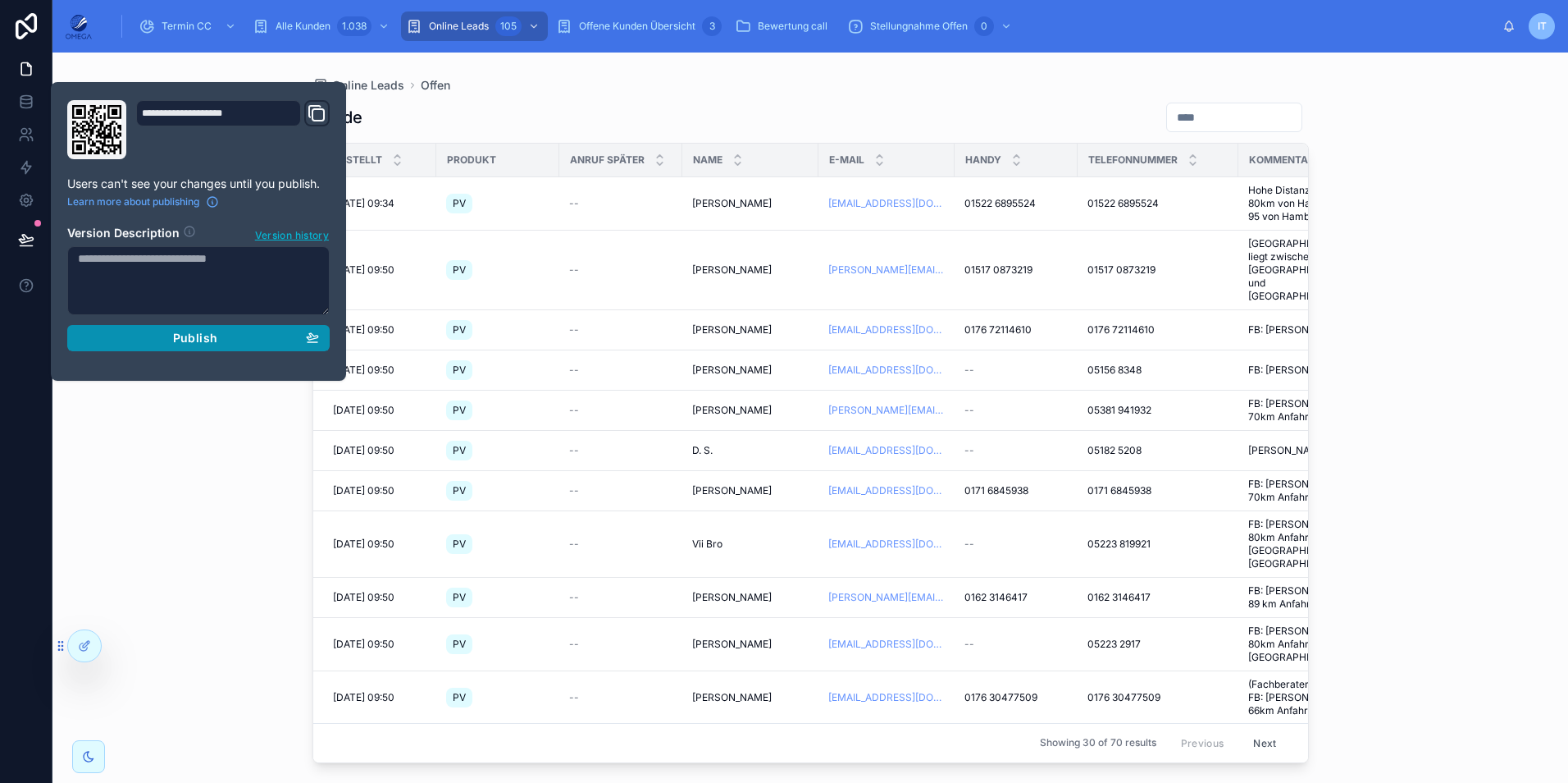
click at [195, 348] on button "Publish" at bounding box center [198, 338] width 262 height 26
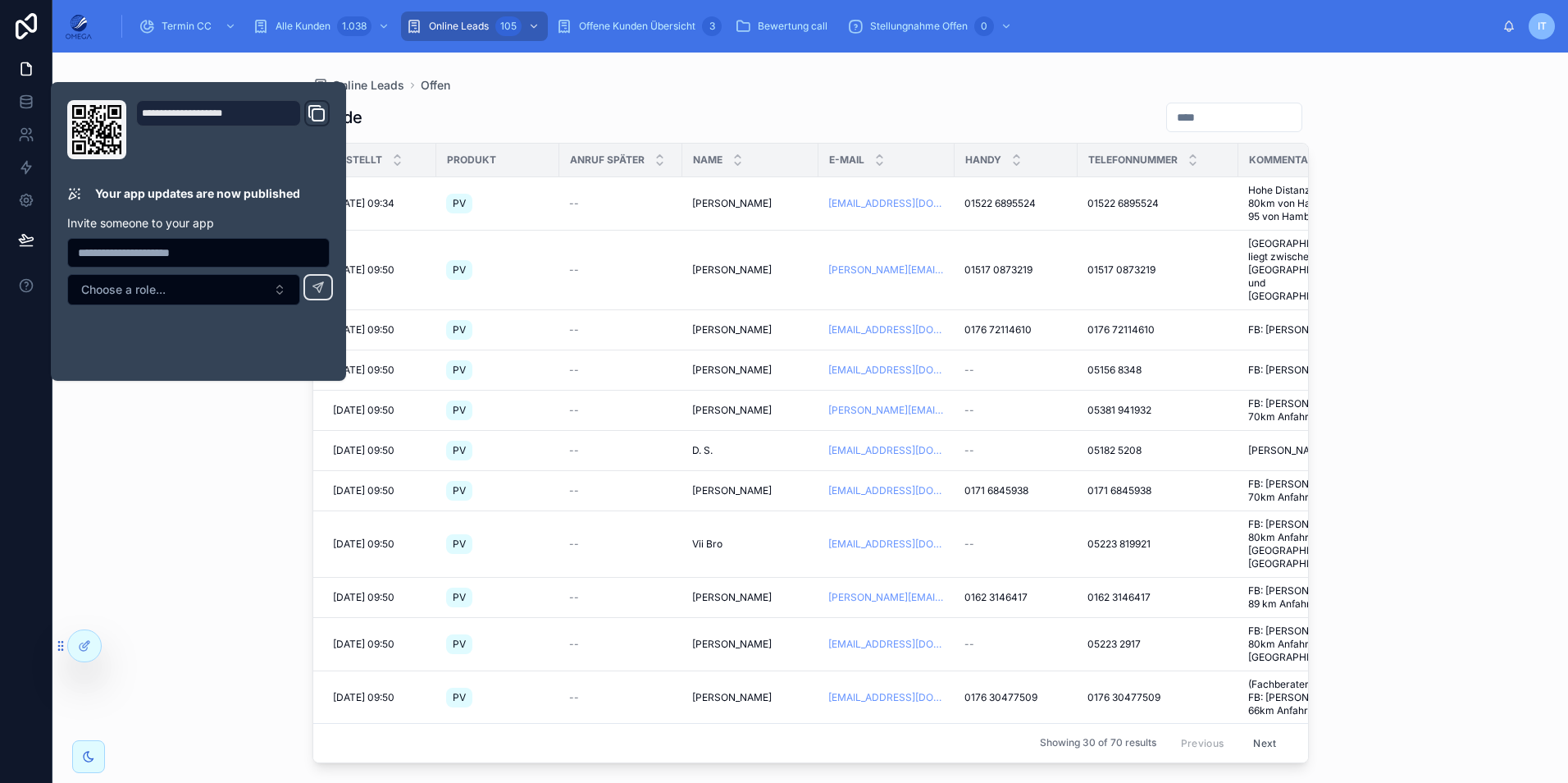
click at [857, 87] on div "Online Leads Offen" at bounding box center [810, 85] width 996 height 13
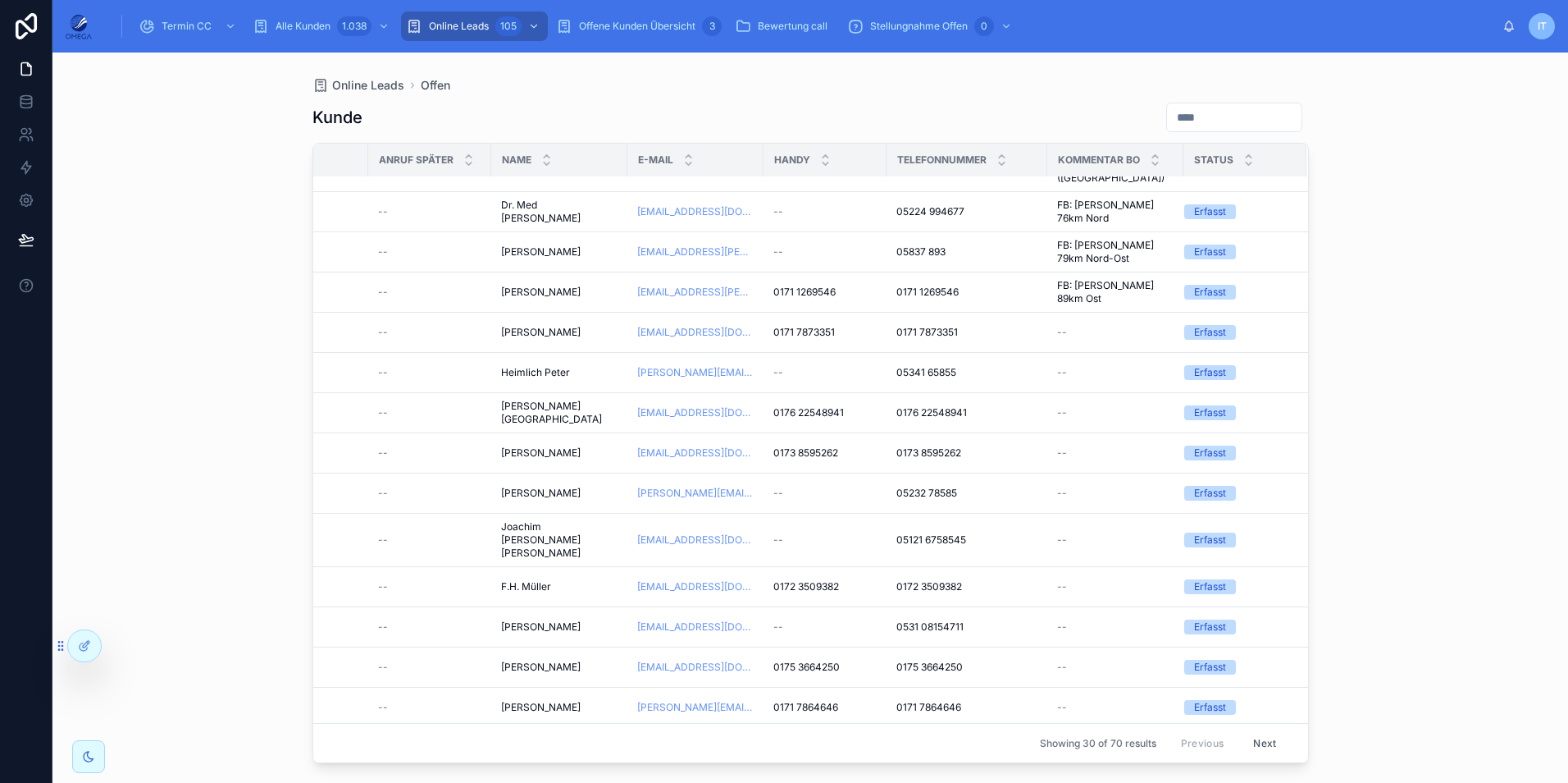
scroll to position [777, 204]
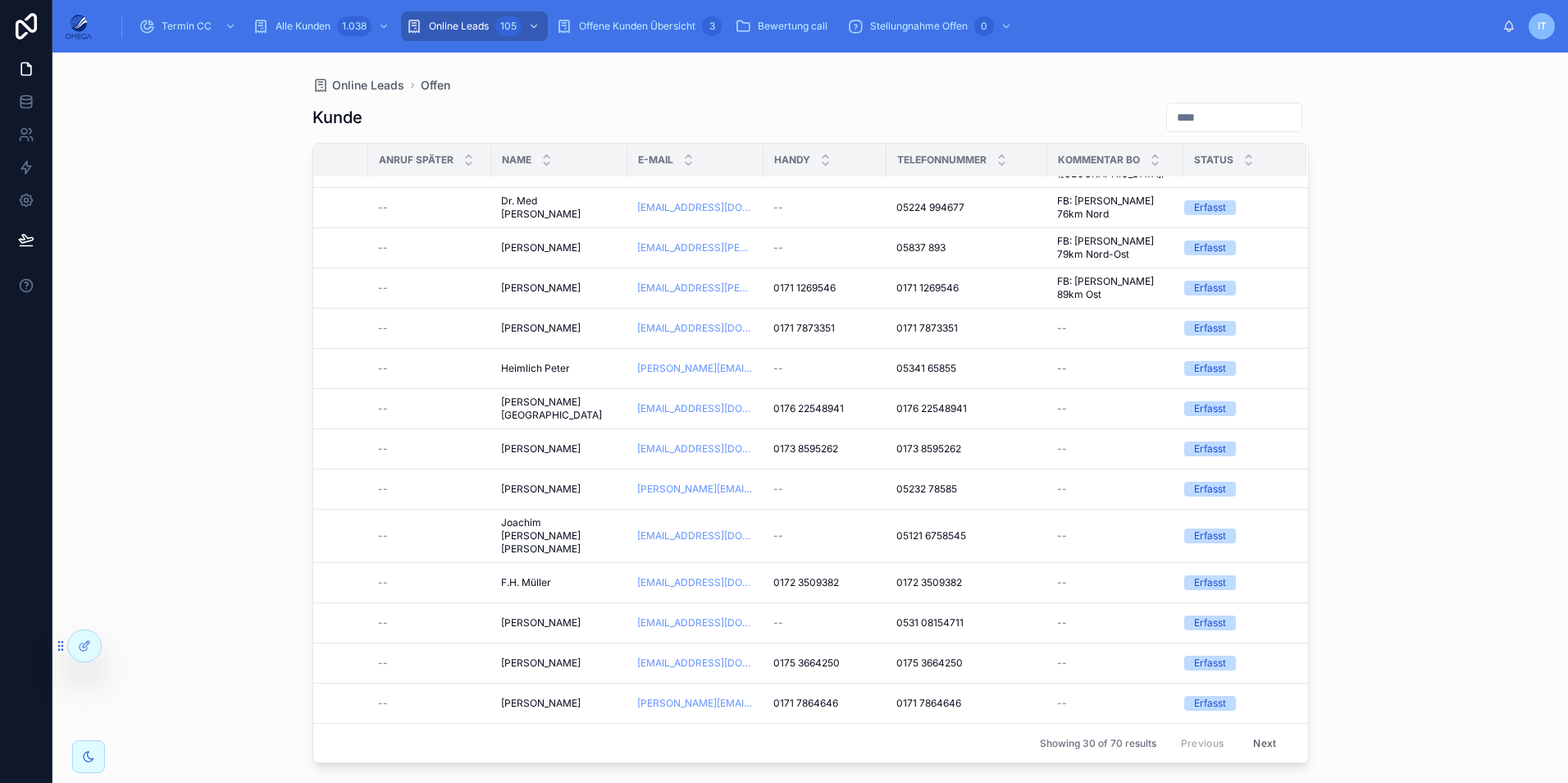
click at [1253, 730] on button "Next" at bounding box center [1265, 742] width 46 height 25
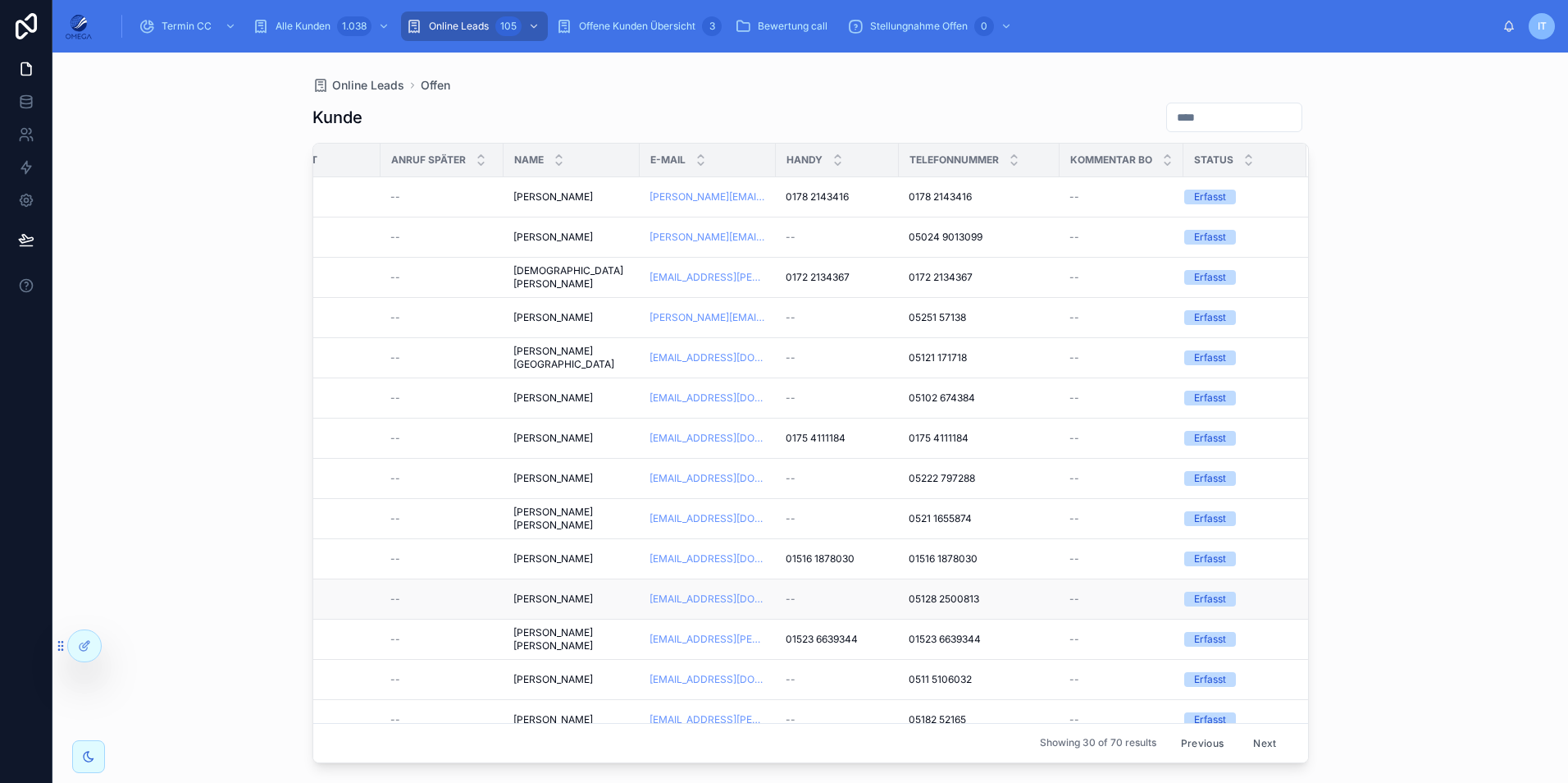
scroll to position [0, 191]
click at [1182, 730] on button "Previous" at bounding box center [1203, 742] width 66 height 25
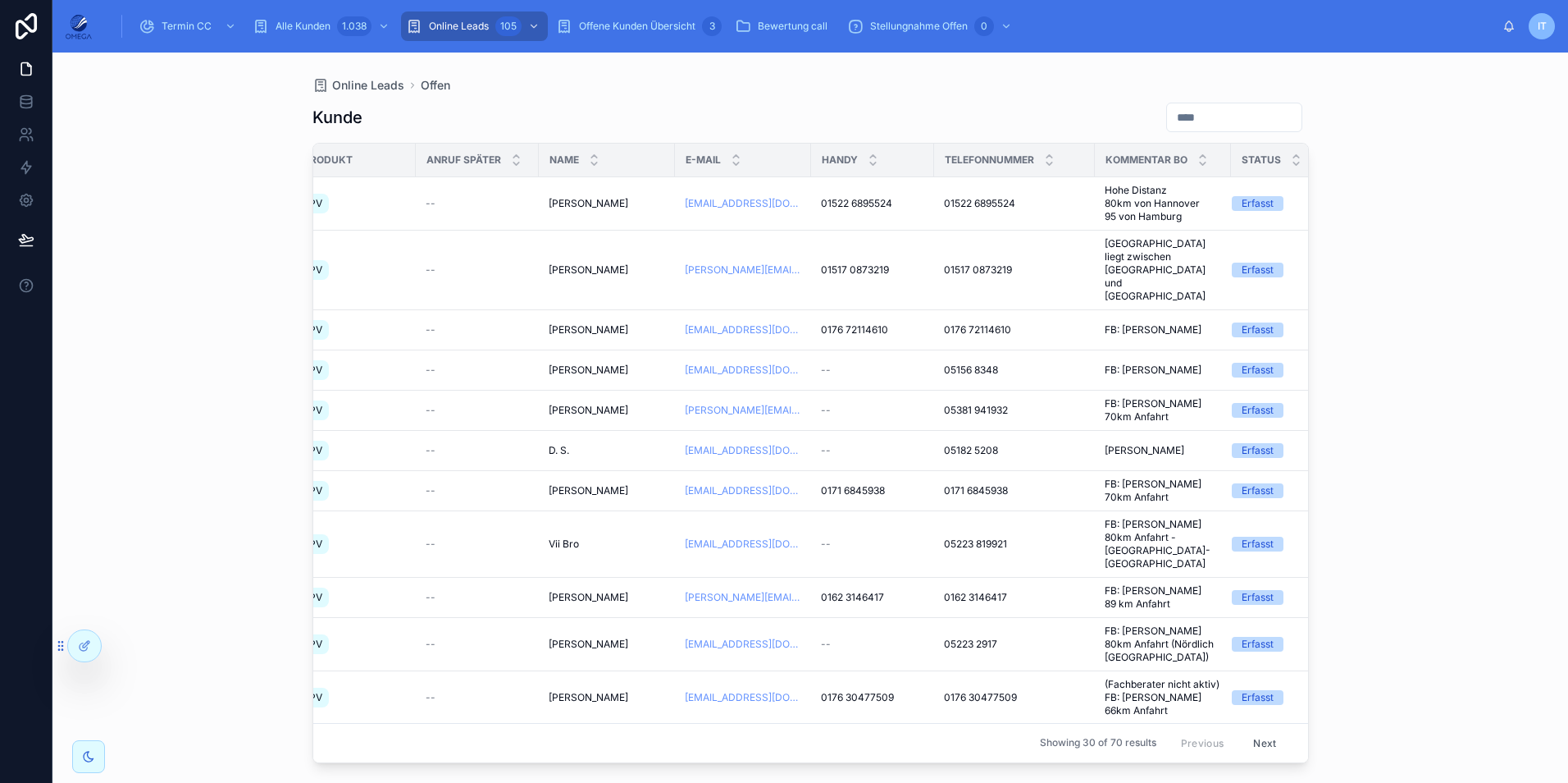
scroll to position [0, 204]
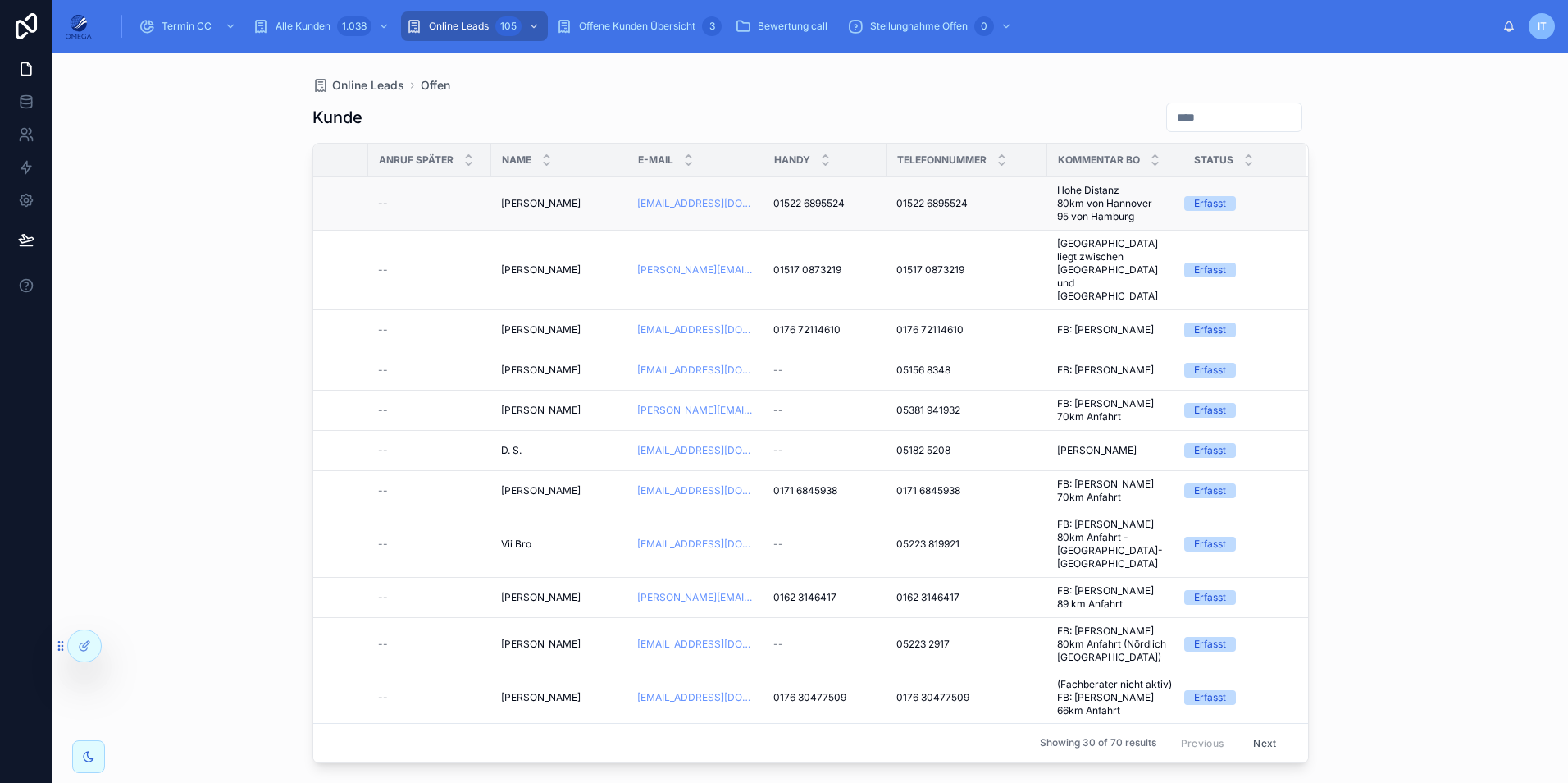
click at [820, 204] on span "01522 6895524" at bounding box center [808, 203] width 71 height 13
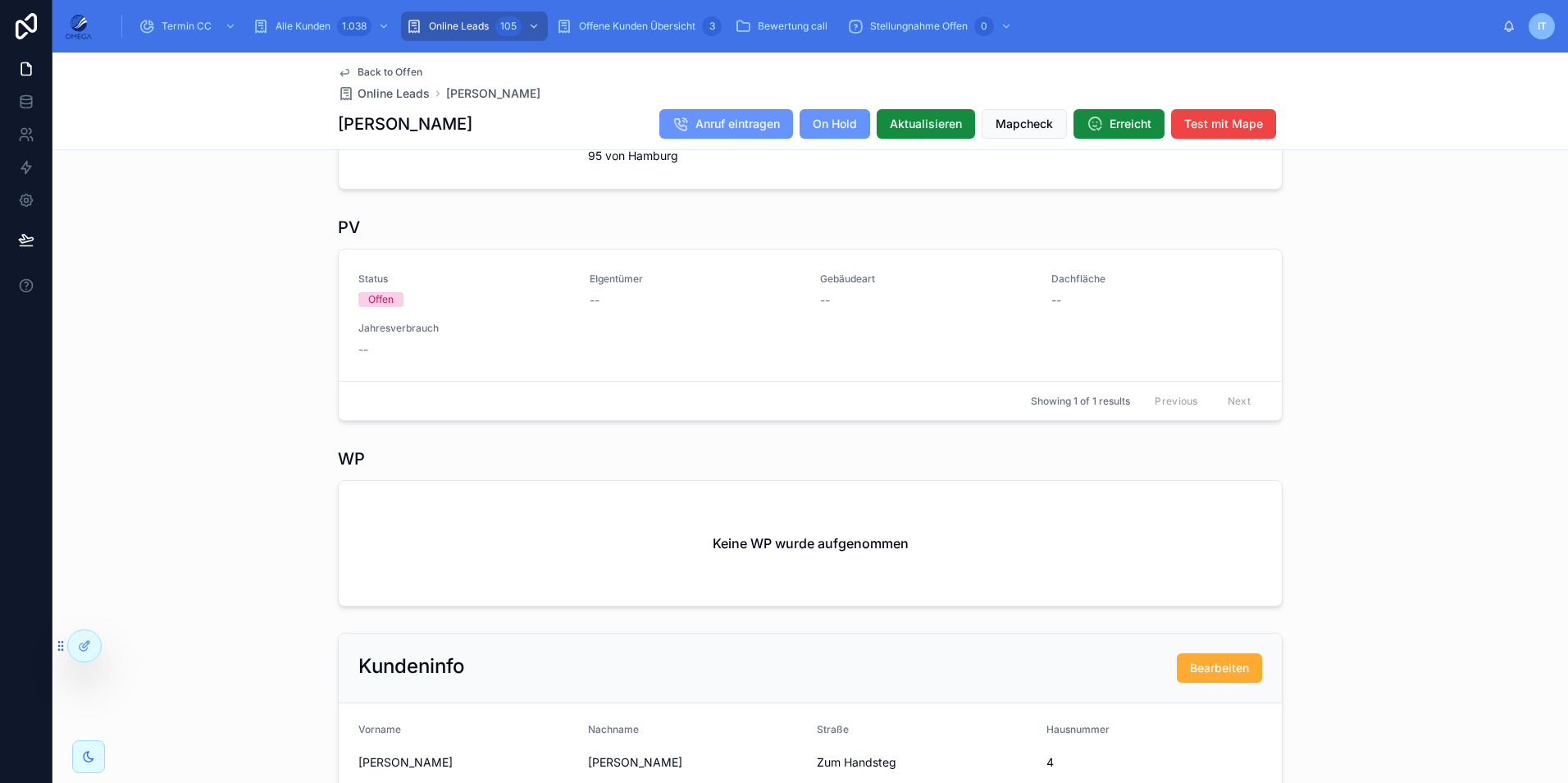
scroll to position [574, 0]
click at [1249, 325] on span "Bearbeiten" at bounding box center [1240, 317] width 51 height 13
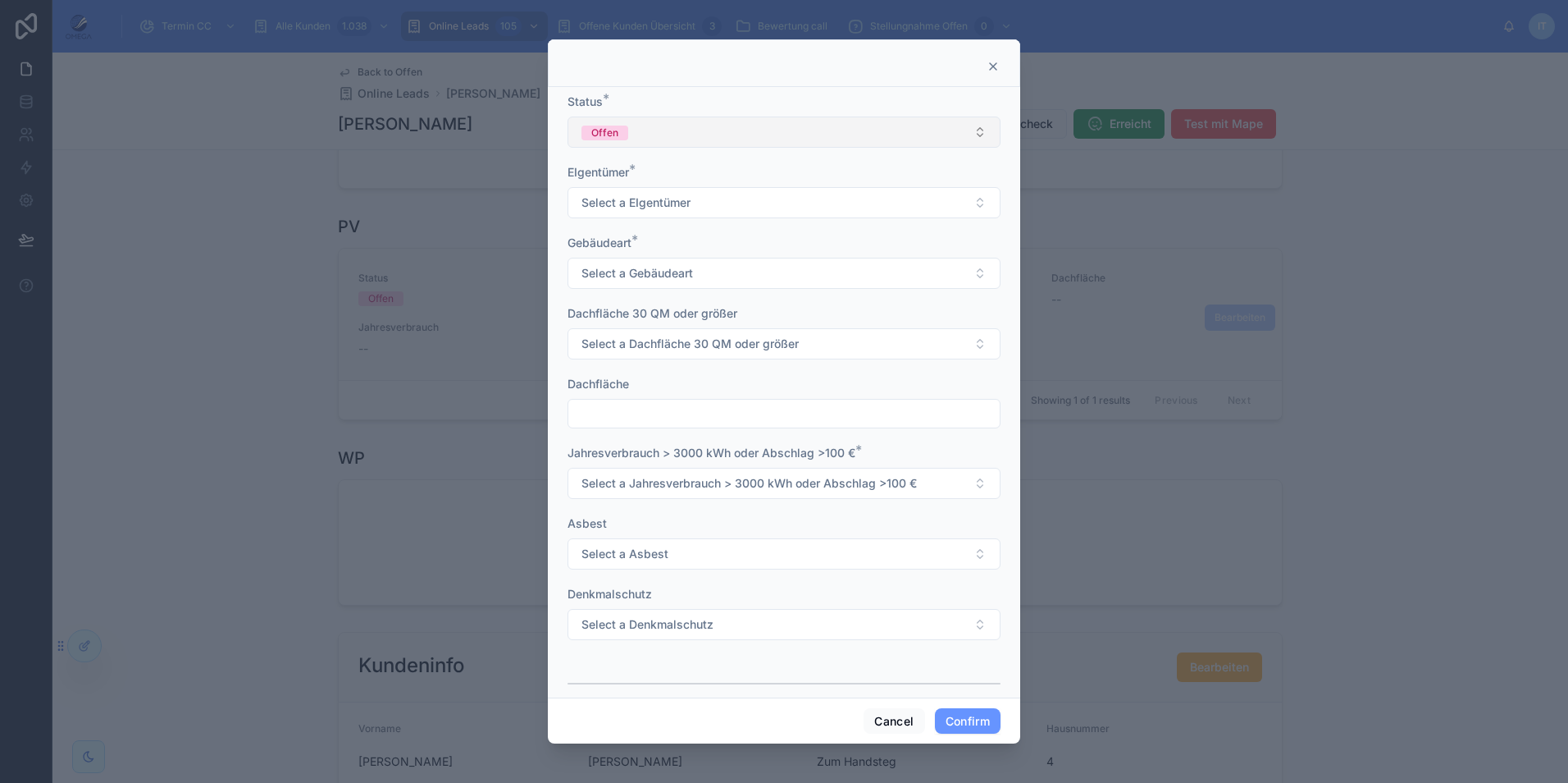
click at [741, 131] on button "Offen" at bounding box center [784, 132] width 433 height 31
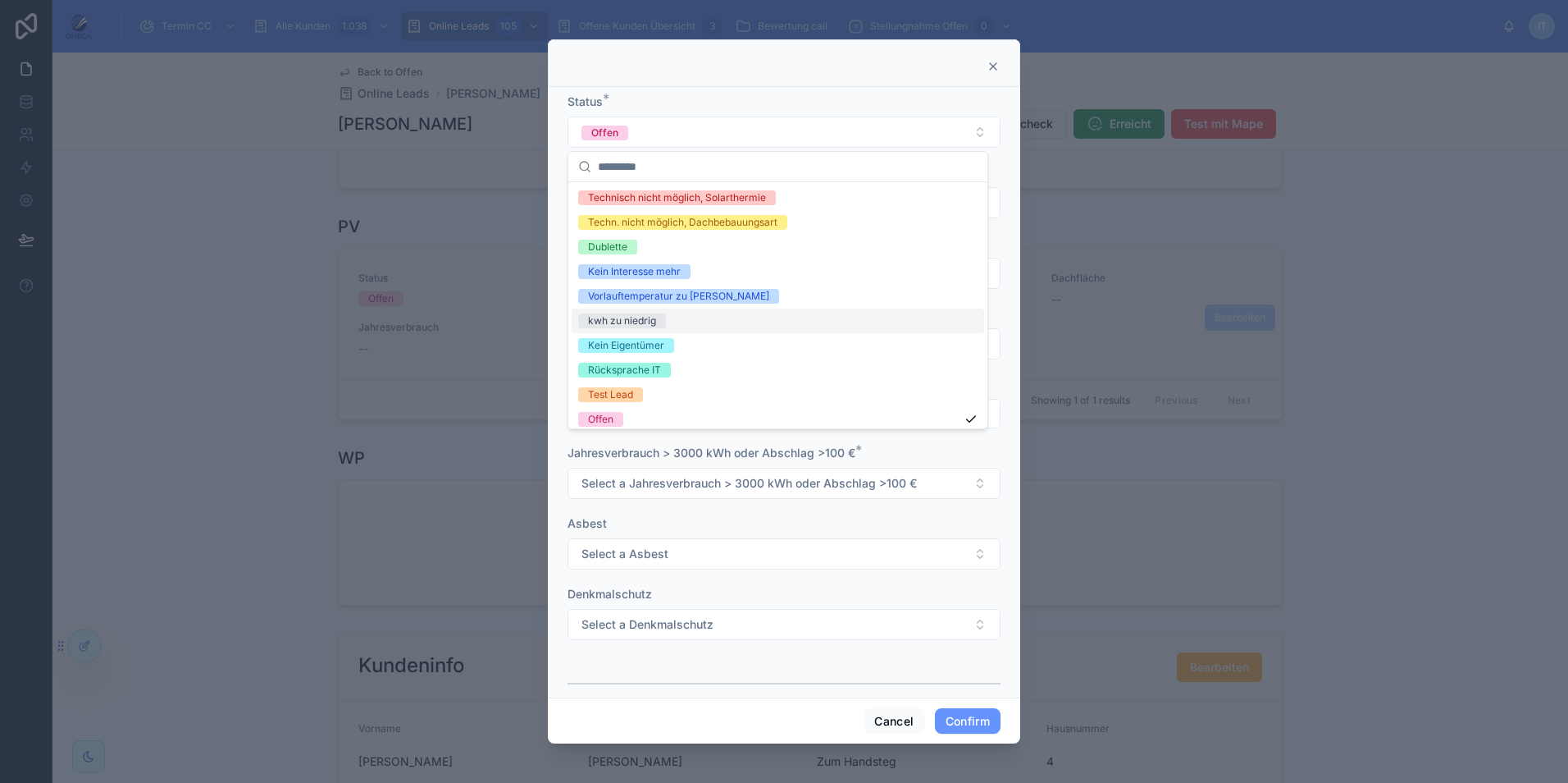
scroll to position [82, 0]
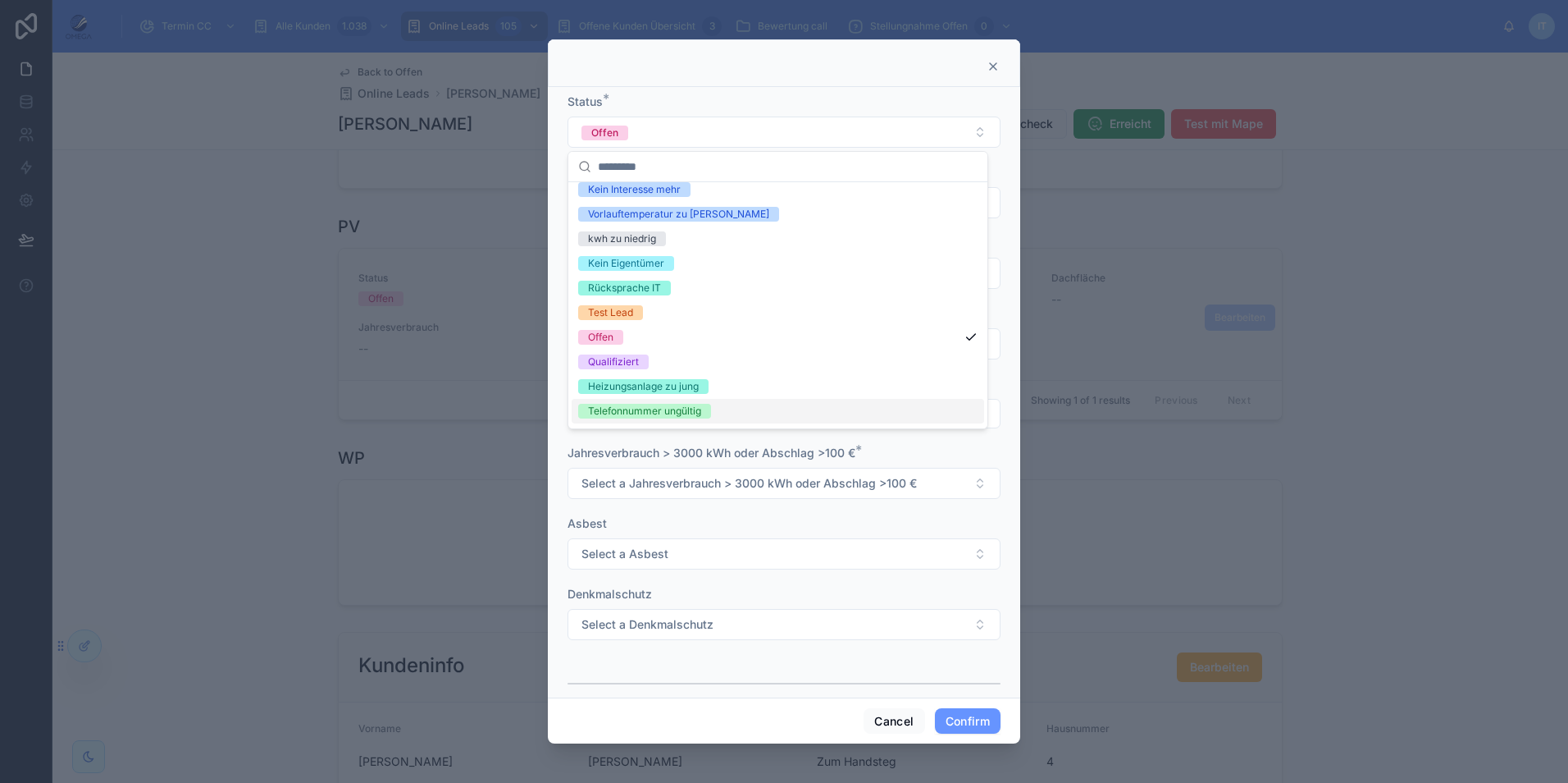
click at [941, 448] on div "Jahresverbrauch > 3000 kWh oder Abschlag >100 € *" at bounding box center [784, 452] width 433 height 16
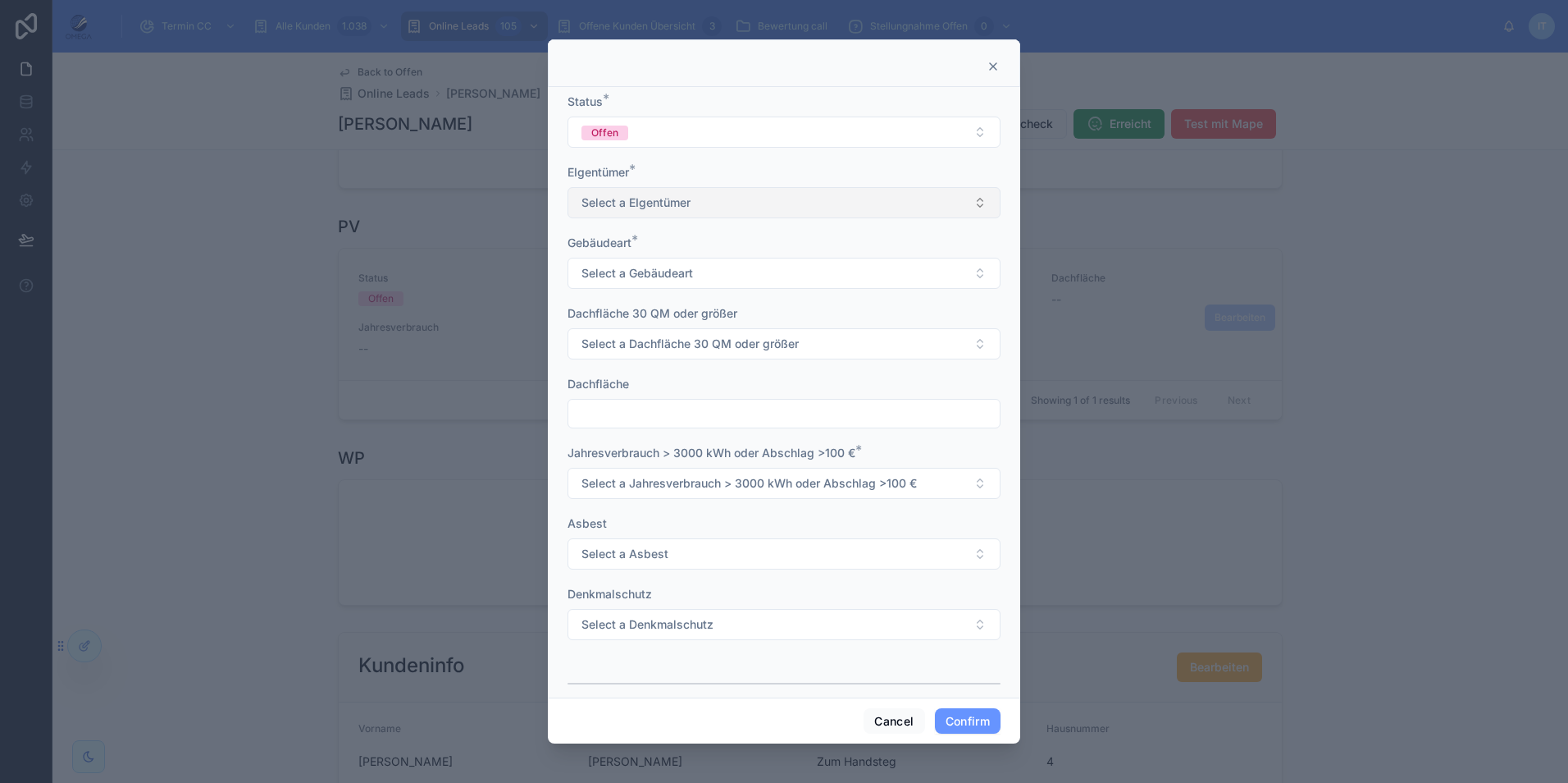
click at [752, 204] on button "Select a EIgentümer" at bounding box center [784, 202] width 433 height 31
click at [755, 137] on button "Offen" at bounding box center [784, 132] width 433 height 31
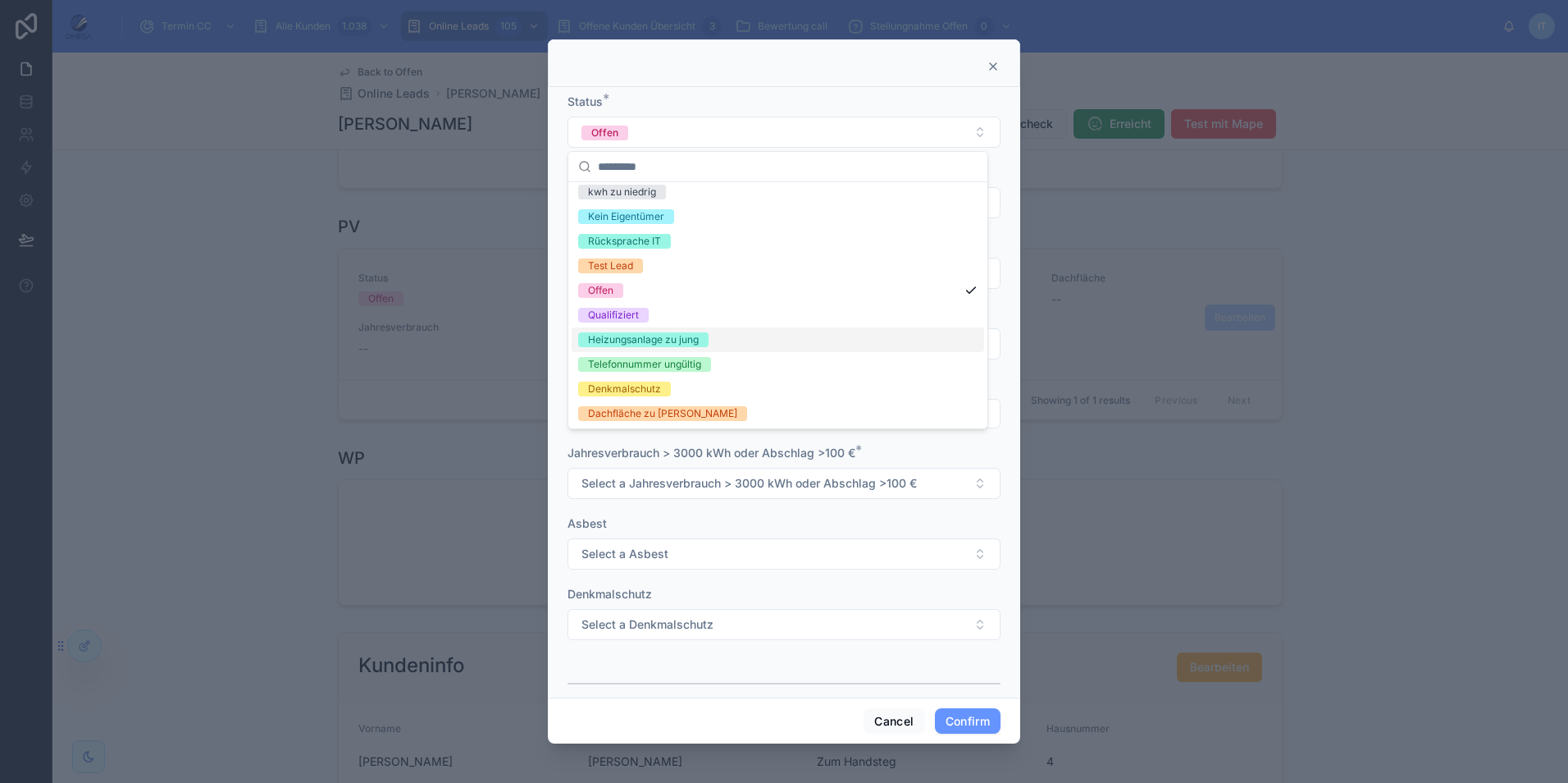
scroll to position [130, 0]
click at [900, 445] on div "Jahresverbrauch > 3000 kWh oder Abschlag >100 € *" at bounding box center [784, 452] width 433 height 16
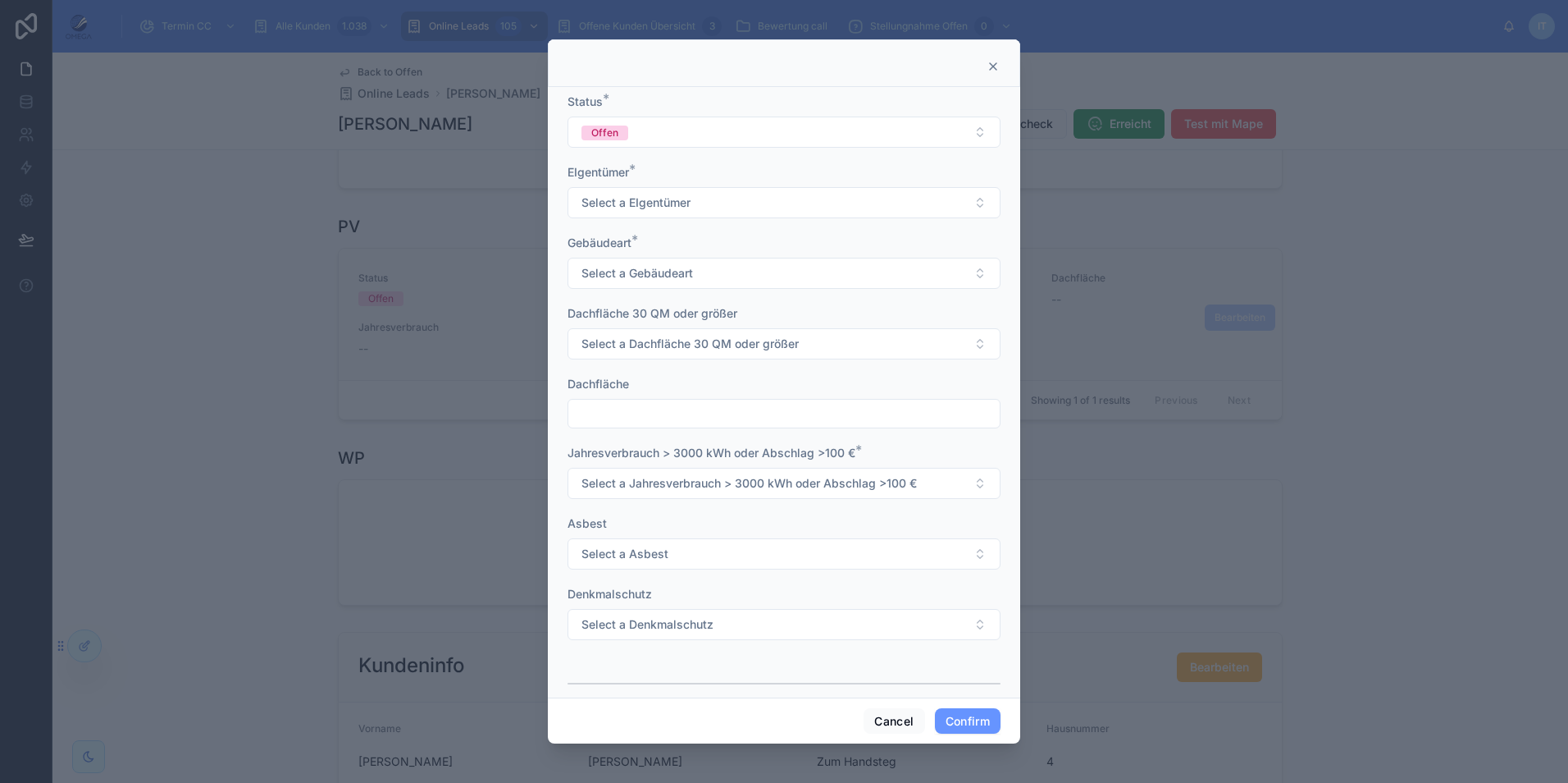
click at [995, 69] on icon at bounding box center [993, 66] width 7 height 7
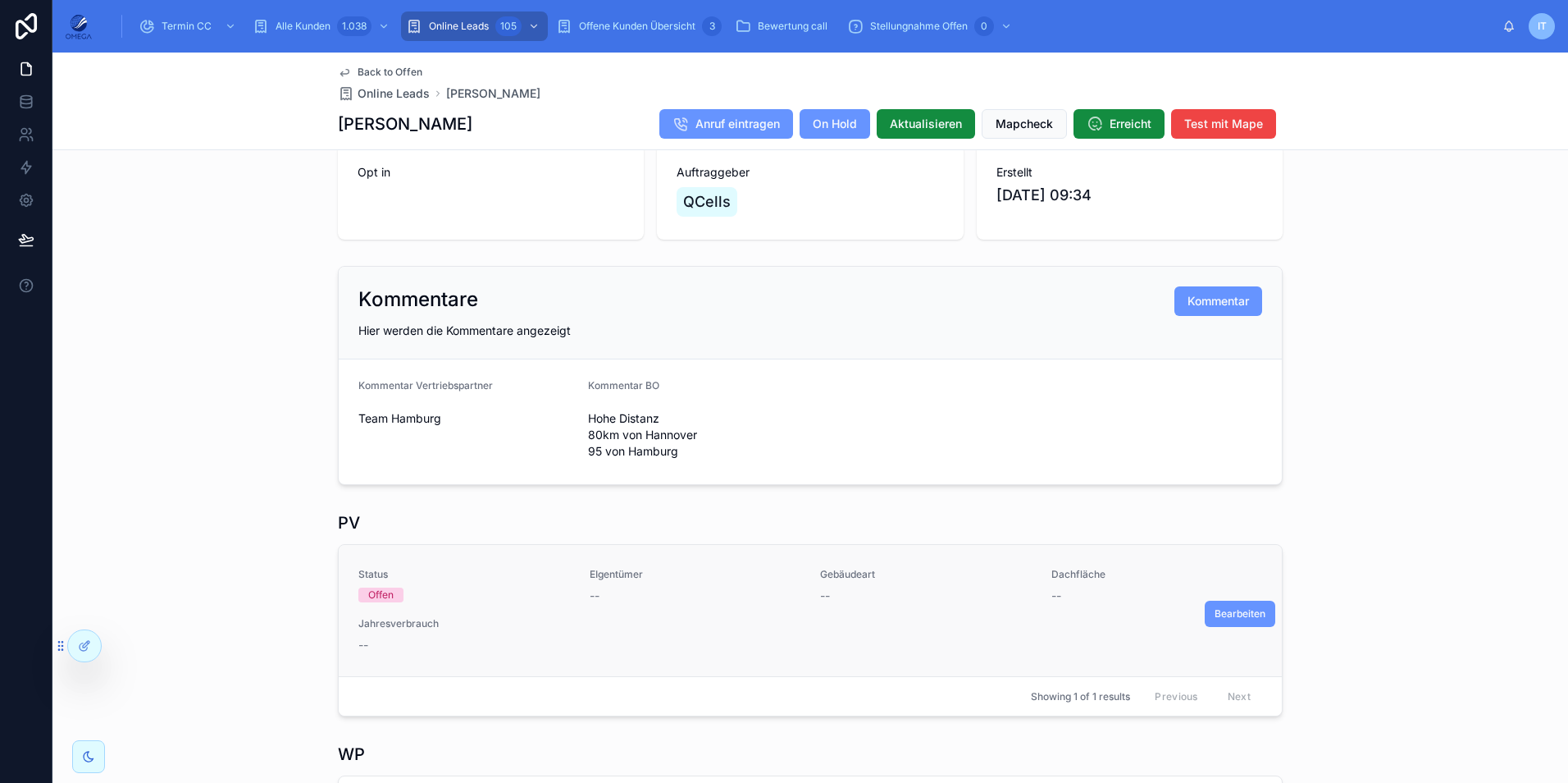
scroll to position [278, 0]
click at [405, 71] on span "Back to Offen" at bounding box center [389, 72] width 65 height 13
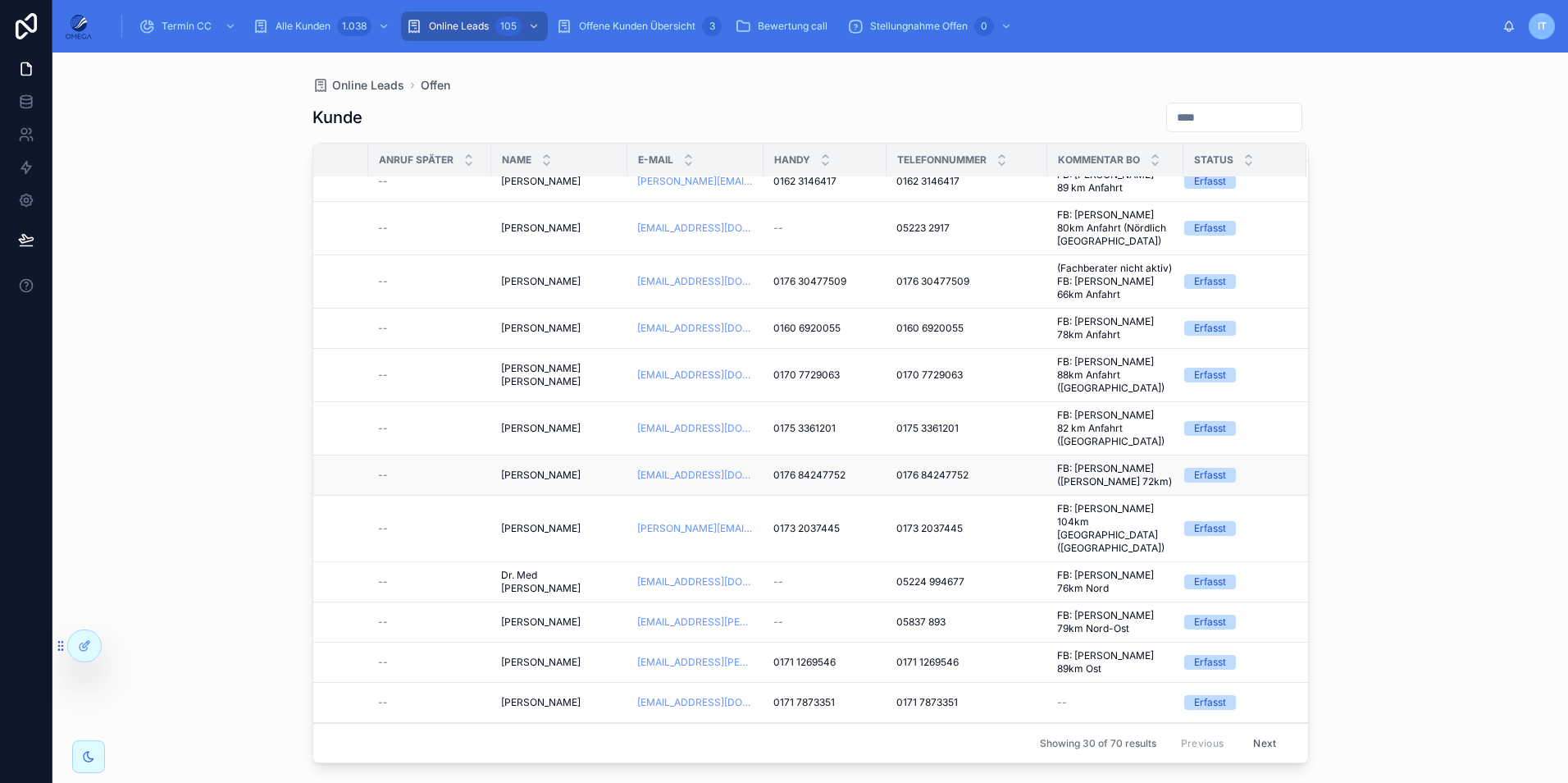
scroll to position [574, 204]
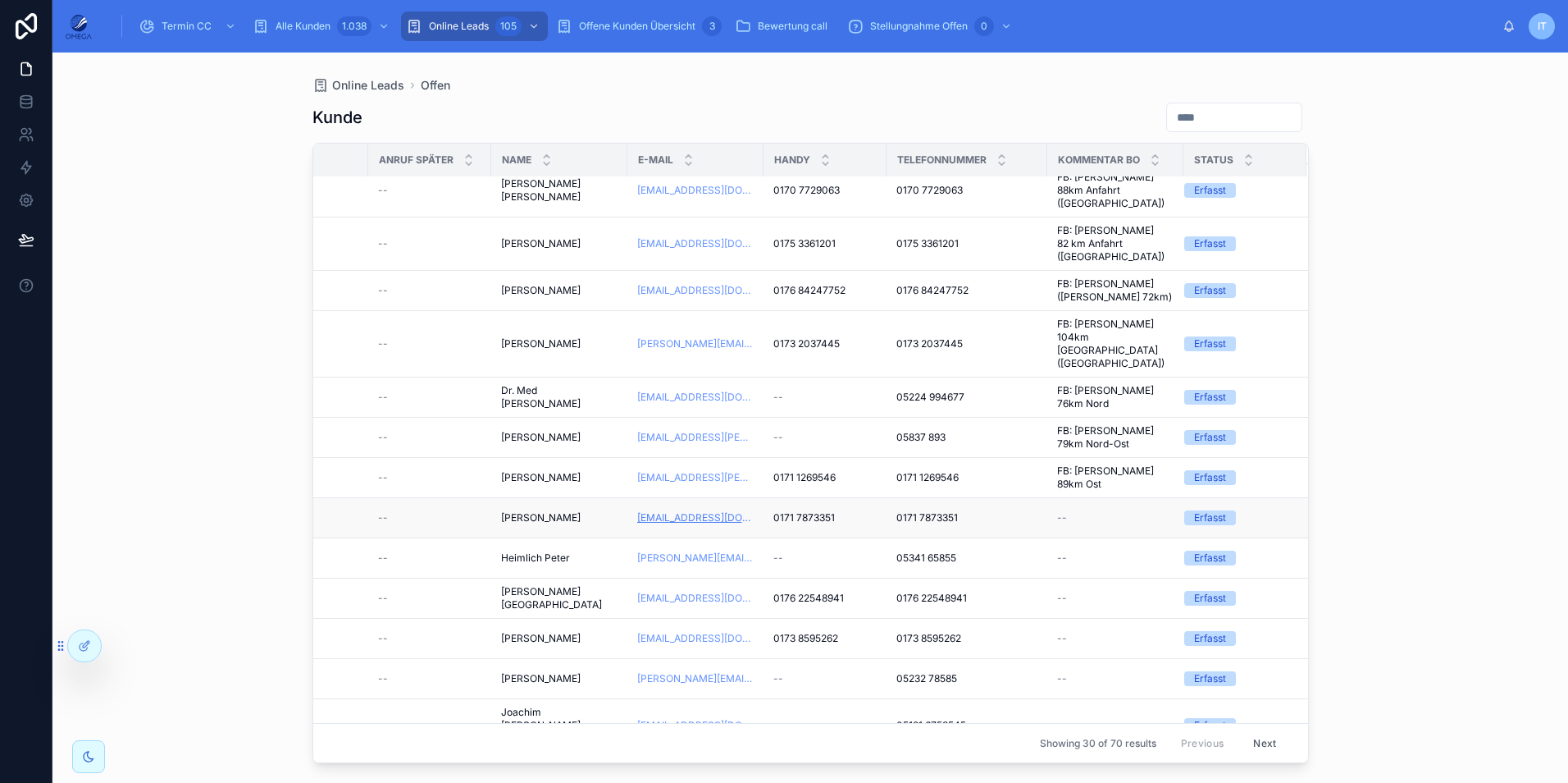
click at [681, 511] on link "[EMAIL_ADDRESS][DOMAIN_NAME]" at bounding box center [695, 517] width 117 height 13
click at [536, 511] on span "[PERSON_NAME]" at bounding box center [541, 517] width 80 height 13
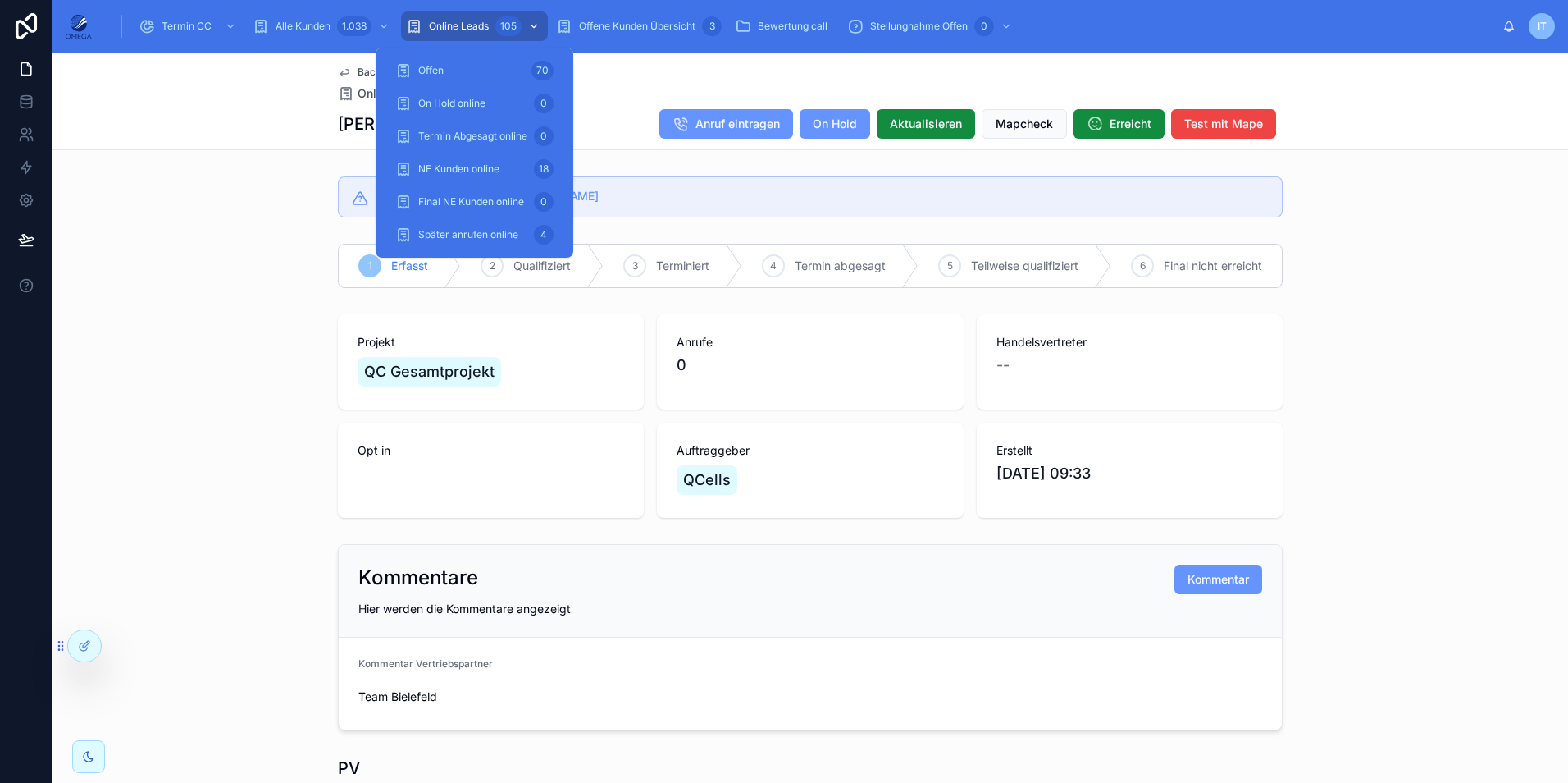
click at [476, 27] on span "Online Leads" at bounding box center [459, 26] width 60 height 13
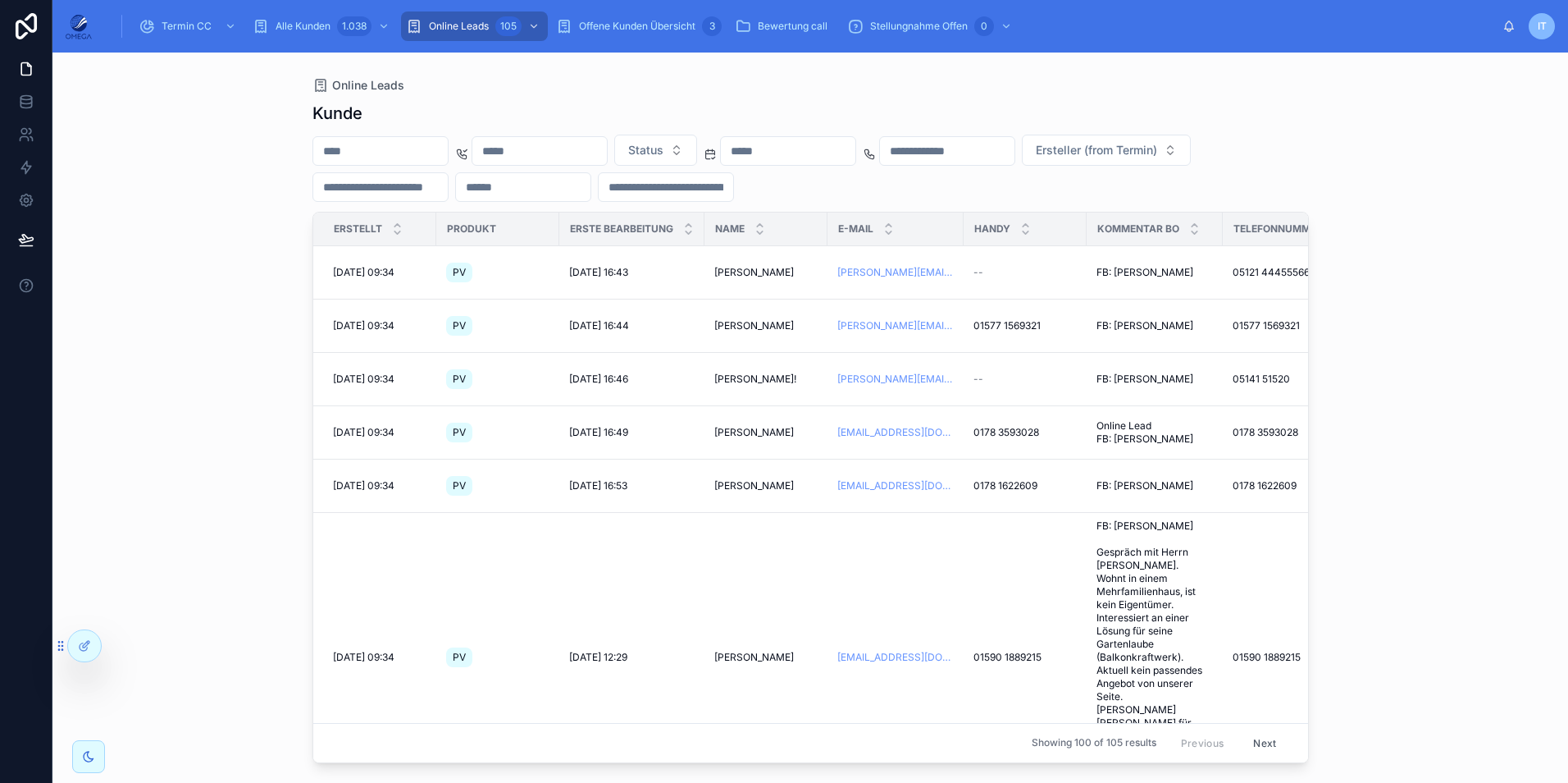
click at [734, 187] on input "text" at bounding box center [666, 187] width 135 height 23
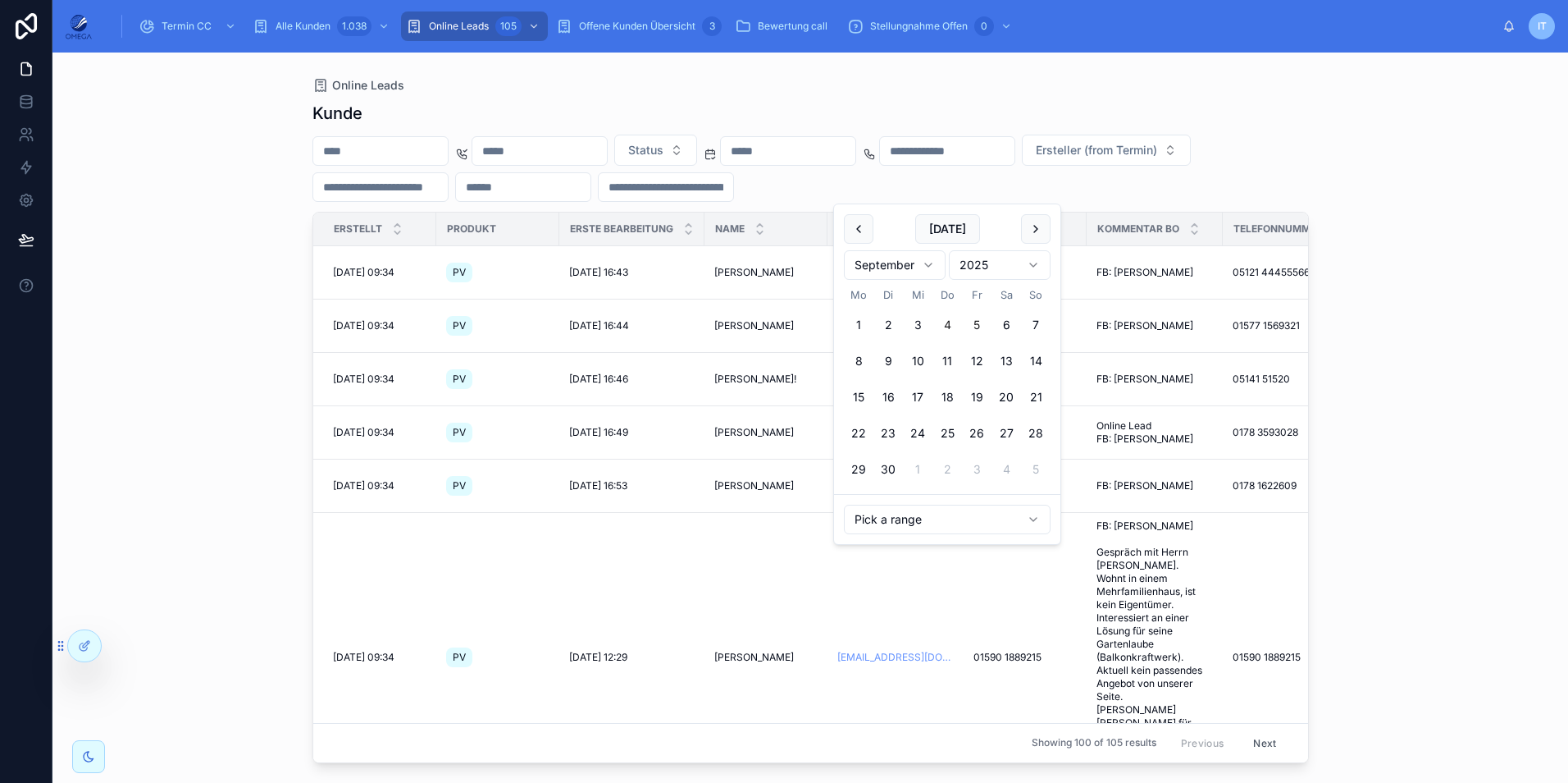
click at [946, 327] on button "4" at bounding box center [947, 326] width 30 height 30
type input "**********"
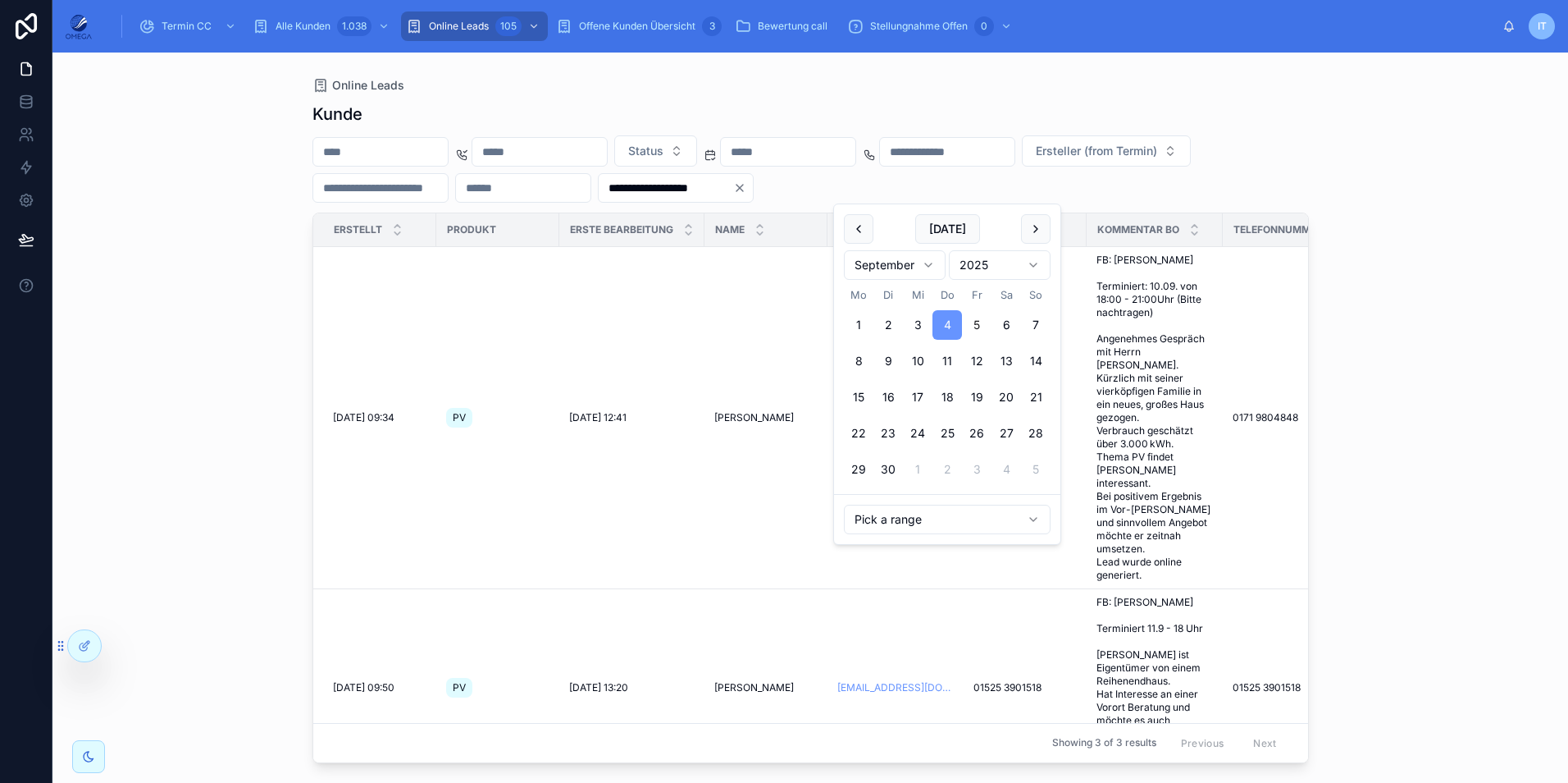
click at [1480, 310] on div "**********" at bounding box center [810, 417] width 1515 height 730
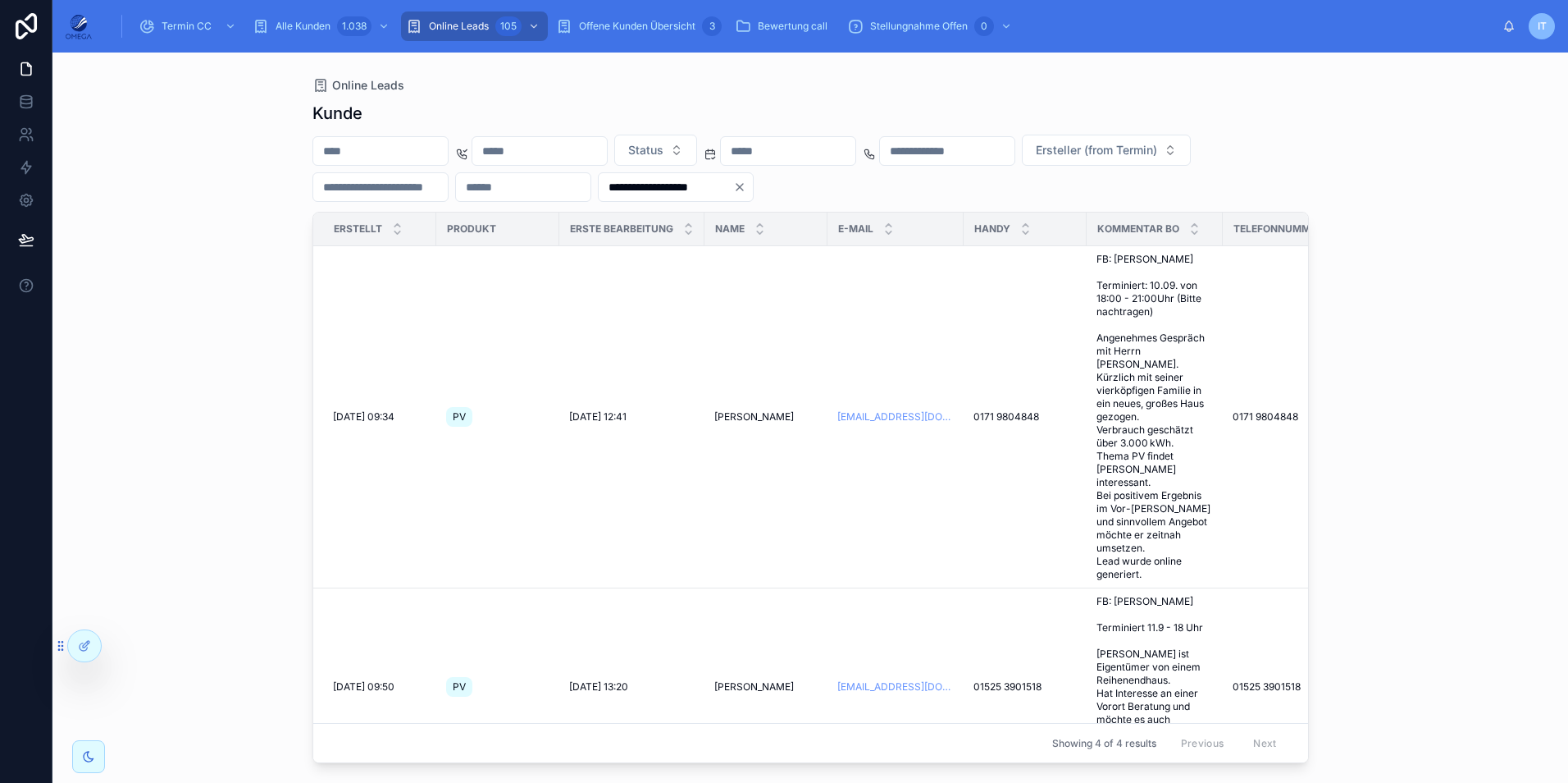
click at [747, 193] on icon "Clear" at bounding box center [740, 187] width 13 height 13
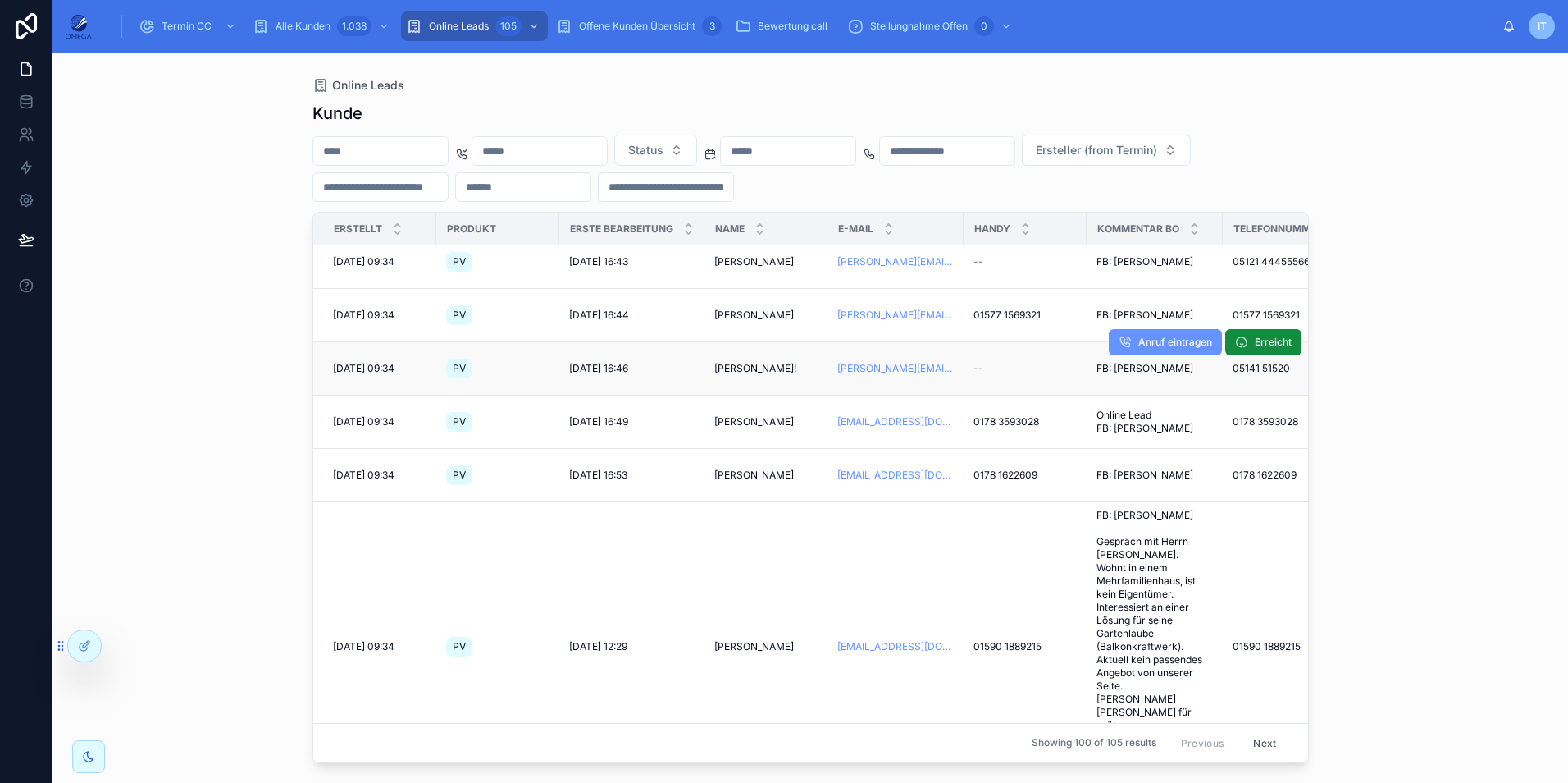
scroll to position [8, 0]
click at [735, 356] on td "[PERSON_NAME]! [PERSON_NAME]!" at bounding box center [766, 371] width 123 height 53
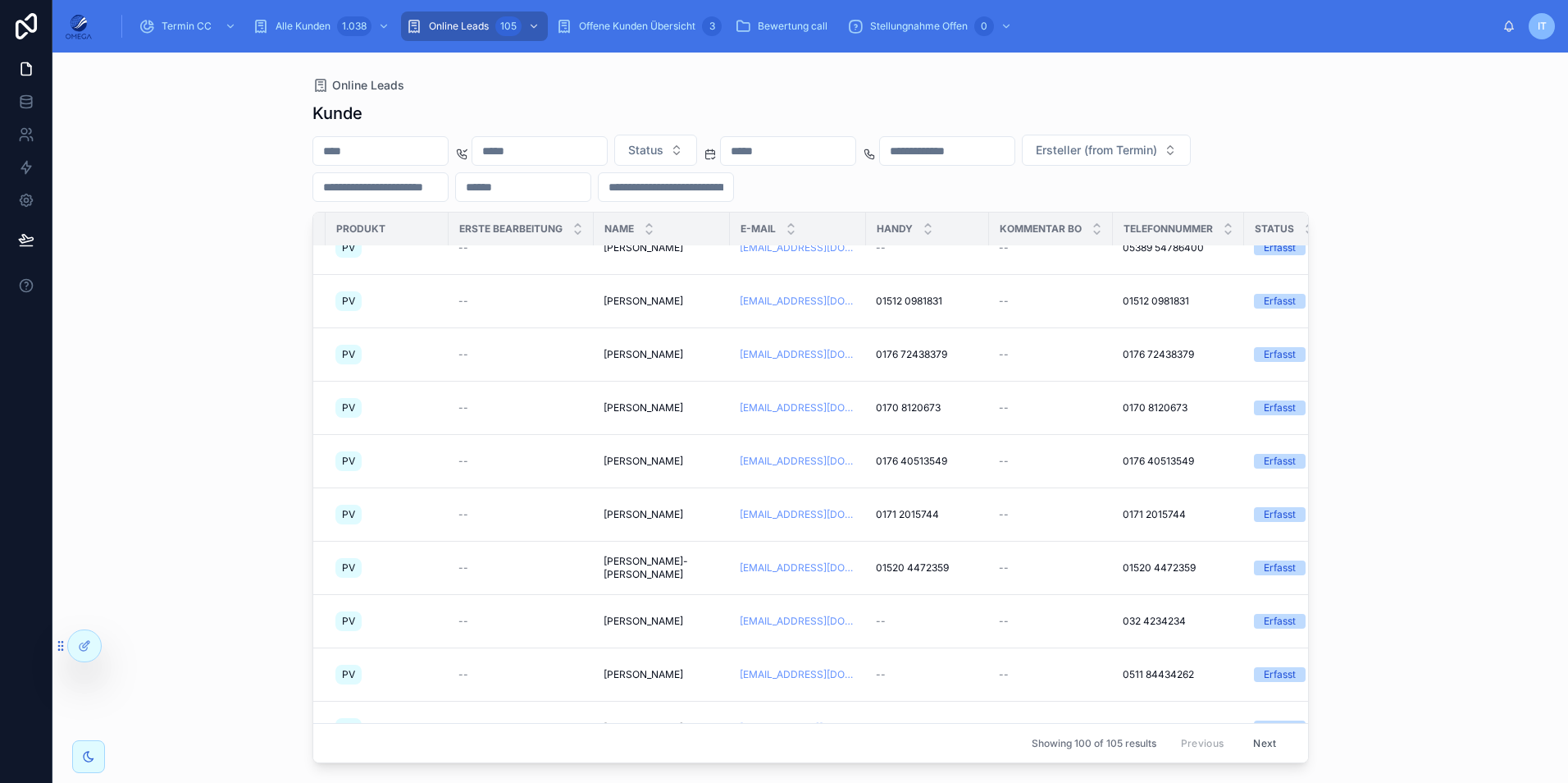
scroll to position [6512, 111]
